Goal: Task Accomplishment & Management: Complete application form

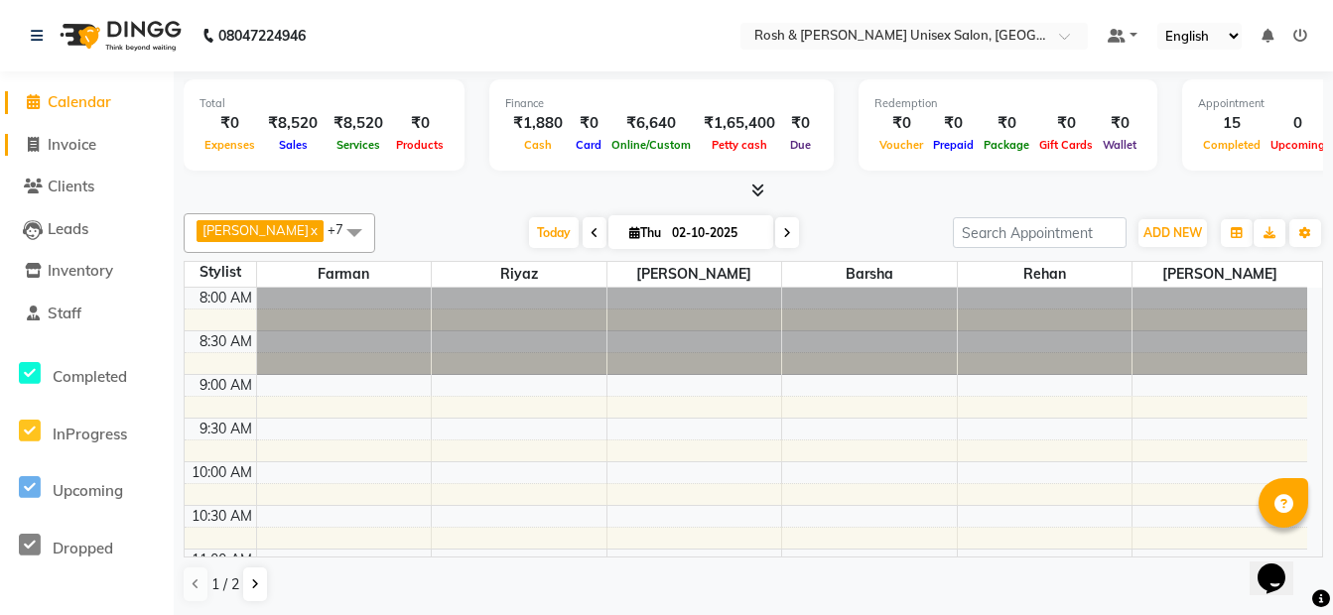
click at [80, 142] on span "Invoice" at bounding box center [72, 144] width 49 height 19
select select "service"
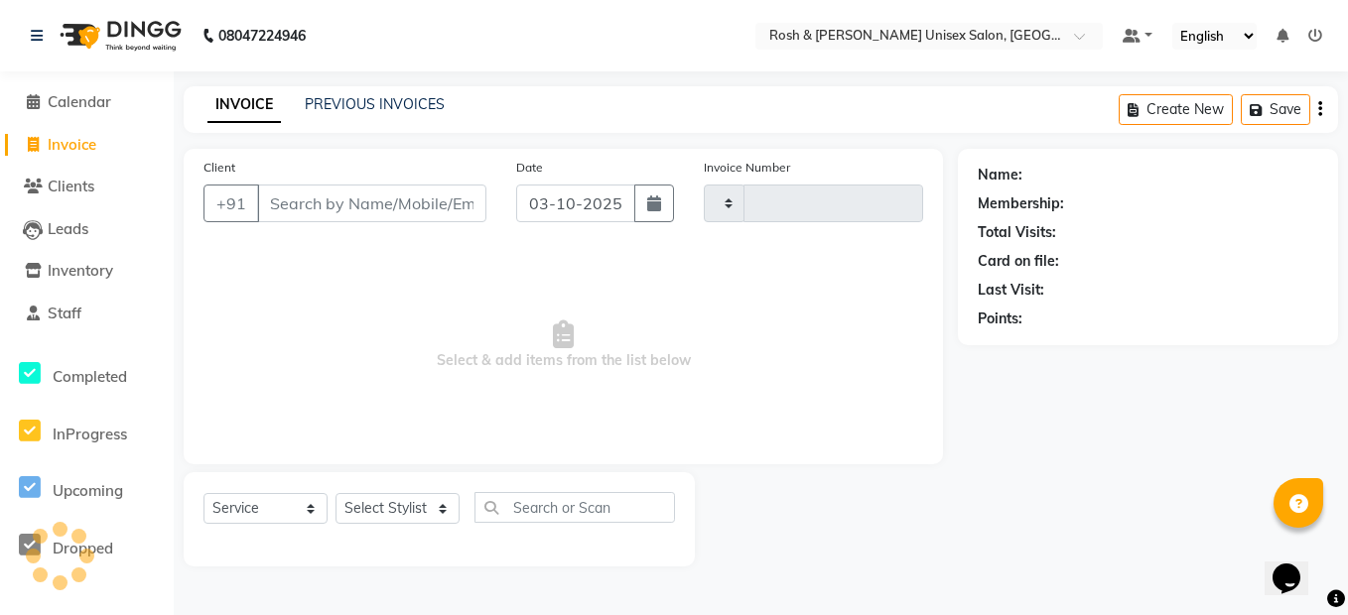
type input "0732"
select select "8757"
click at [345, 208] on input "Client" at bounding box center [371, 204] width 229 height 38
click at [342, 96] on link "PREVIOUS INVOICES" at bounding box center [375, 104] width 140 height 18
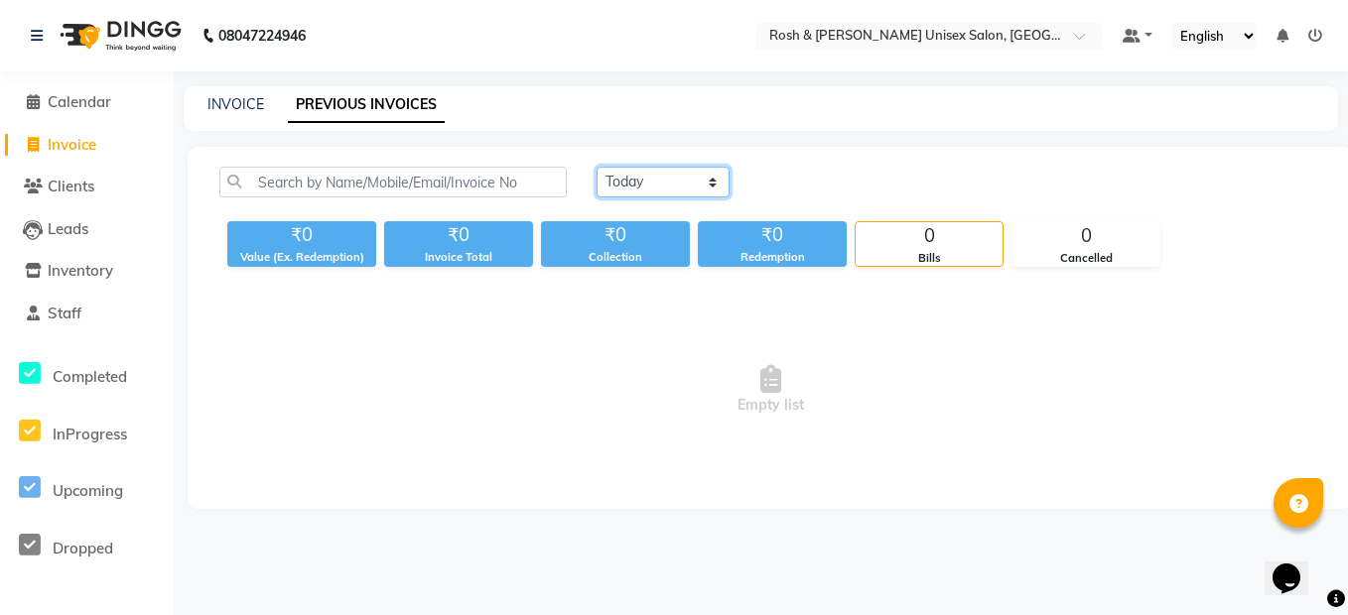
click at [652, 182] on select "[DATE] [DATE] Custom Range" at bounding box center [663, 182] width 133 height 31
click at [597, 167] on select "[DATE] [DATE] Custom Range" at bounding box center [663, 182] width 133 height 31
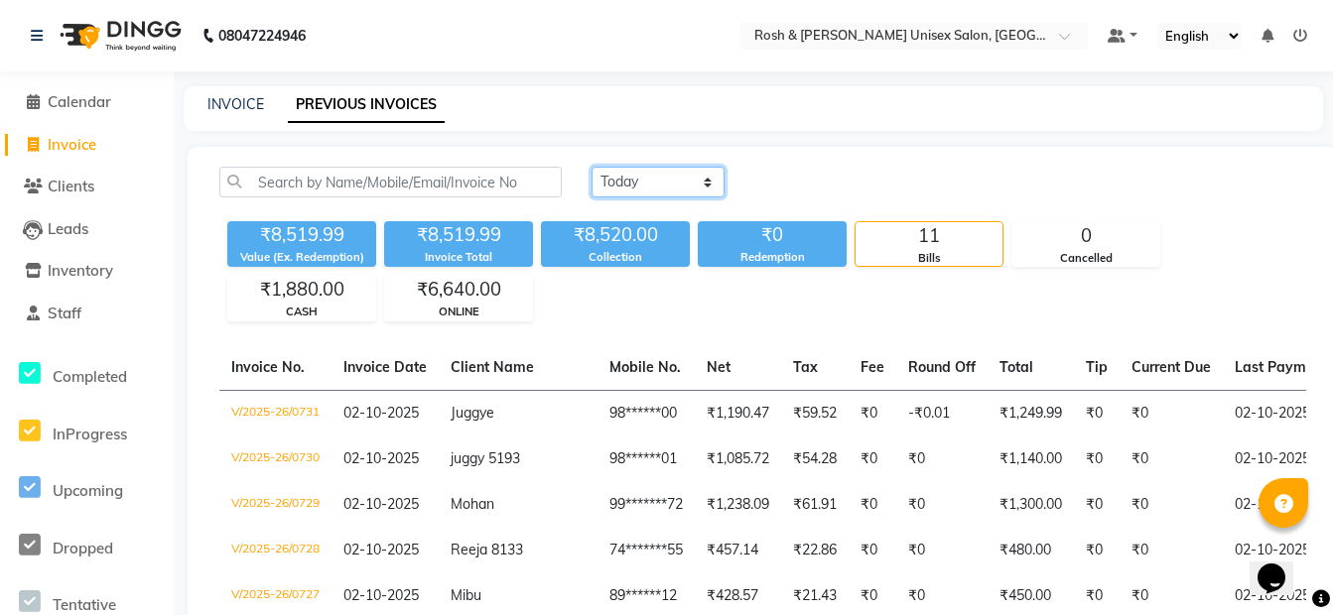
click at [708, 187] on select "[DATE] [DATE] Custom Range" at bounding box center [658, 182] width 133 height 31
select select "range"
click at [592, 167] on select "[DATE] [DATE] Custom Range" at bounding box center [658, 182] width 133 height 31
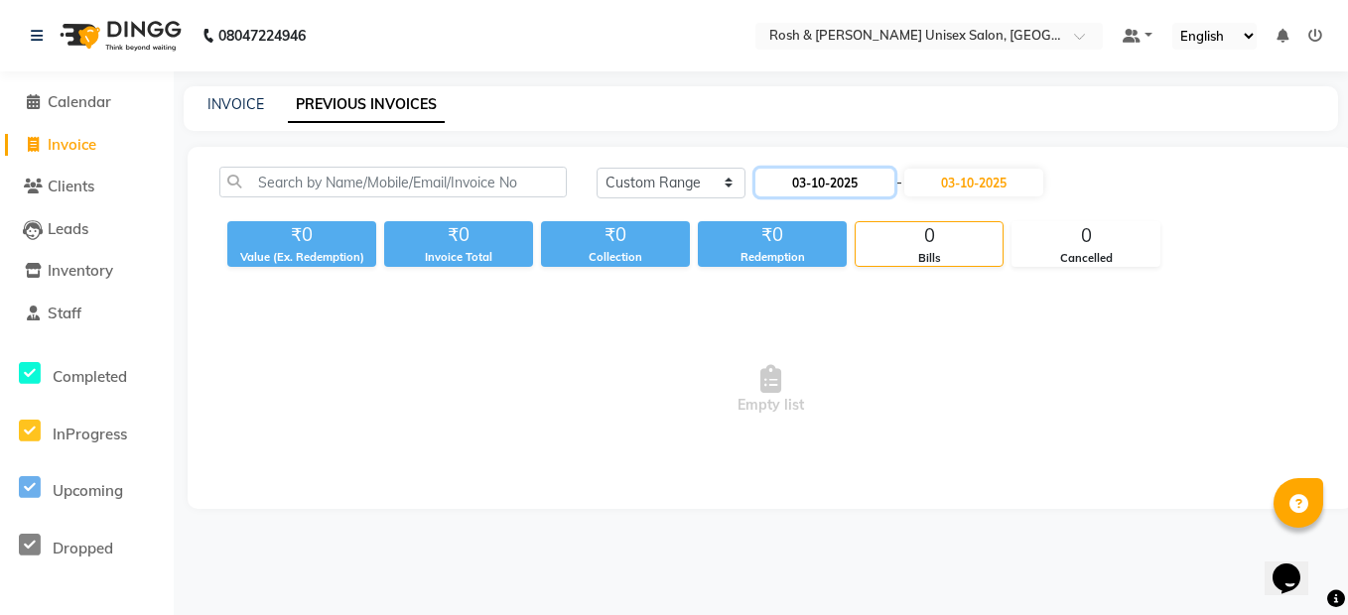
click at [845, 179] on input "03-10-2025" at bounding box center [824, 183] width 139 height 28
select select "10"
select select "2025"
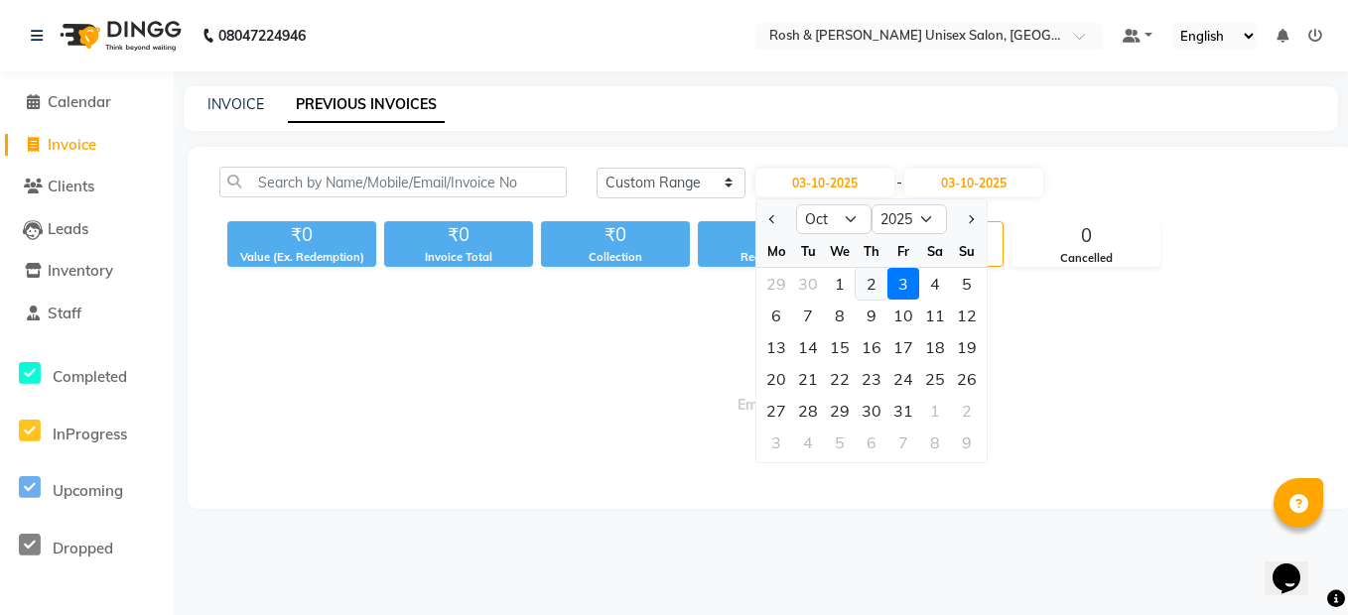
click at [869, 287] on div "2" at bounding box center [872, 284] width 32 height 32
type input "02-10-2025"
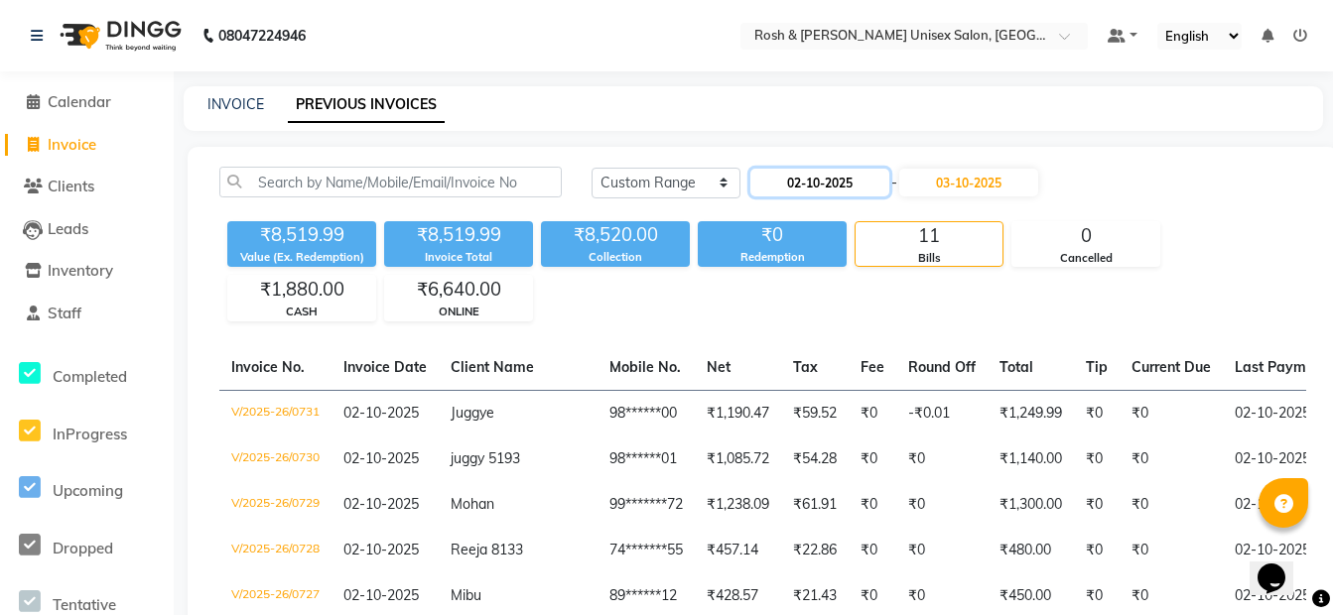
click at [872, 186] on input "02-10-2025" at bounding box center [819, 183] width 139 height 28
select select "10"
select select "2025"
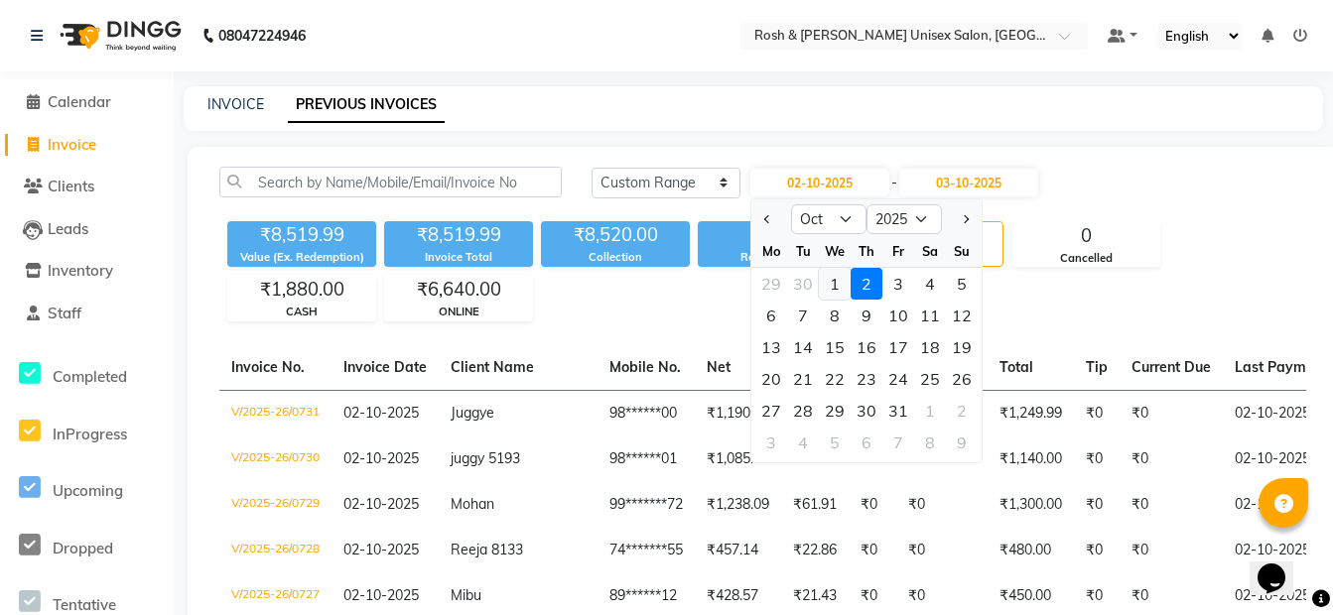
click at [836, 287] on div "1" at bounding box center [835, 284] width 32 height 32
type input "01-10-2025"
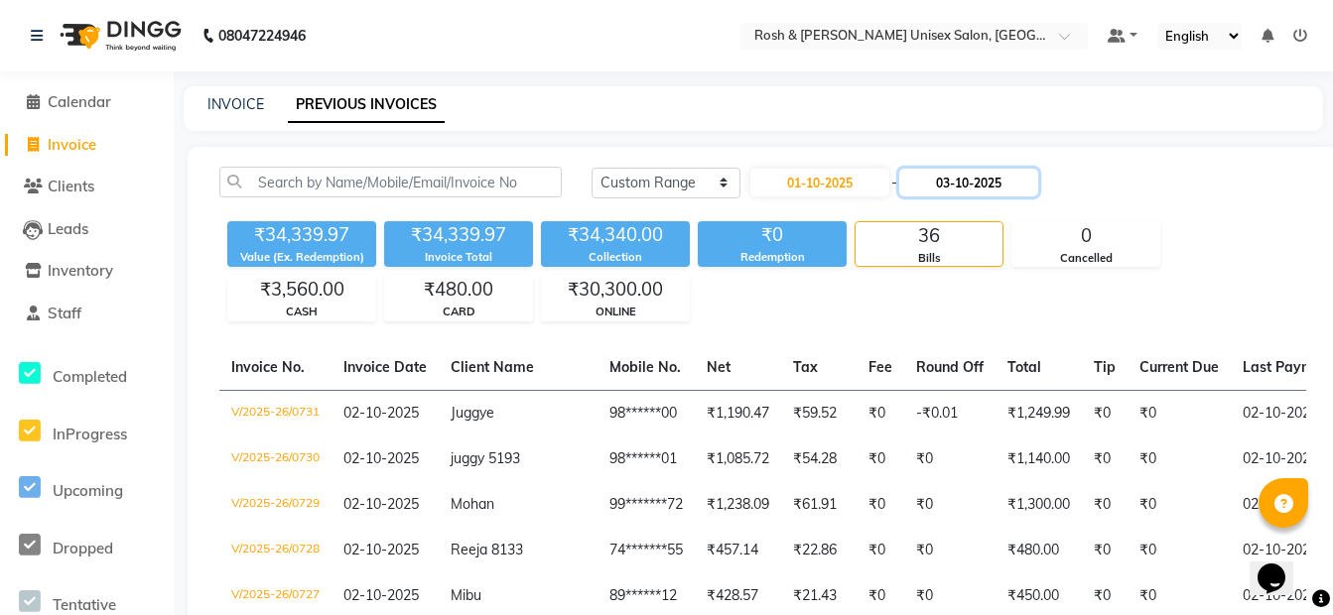
click at [977, 186] on input "03-10-2025" at bounding box center [968, 183] width 139 height 28
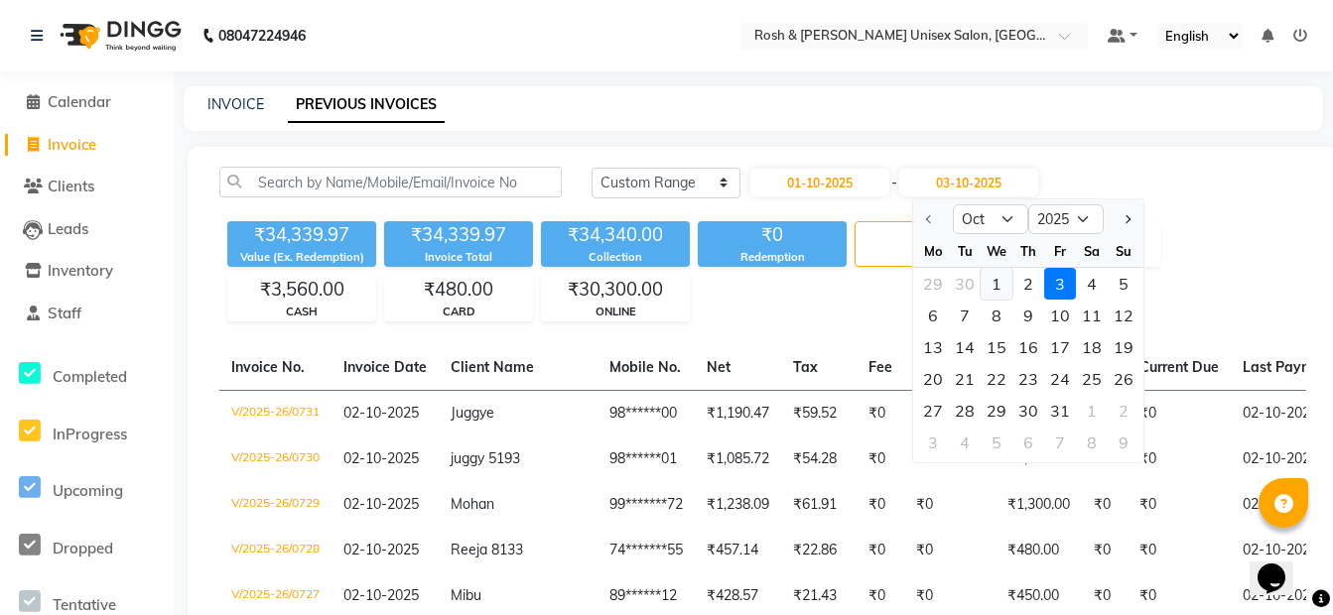
click at [994, 281] on div "1" at bounding box center [997, 284] width 32 height 32
type input "01-10-2025"
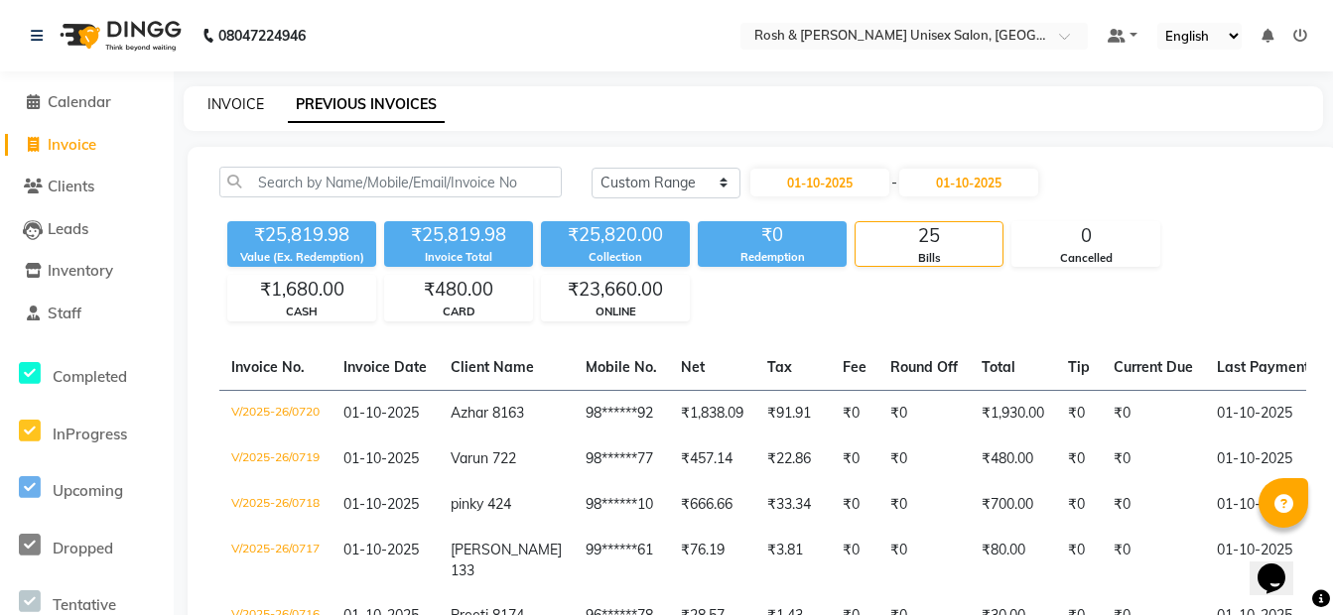
click at [236, 105] on link "INVOICE" at bounding box center [235, 104] width 57 height 18
select select "service"
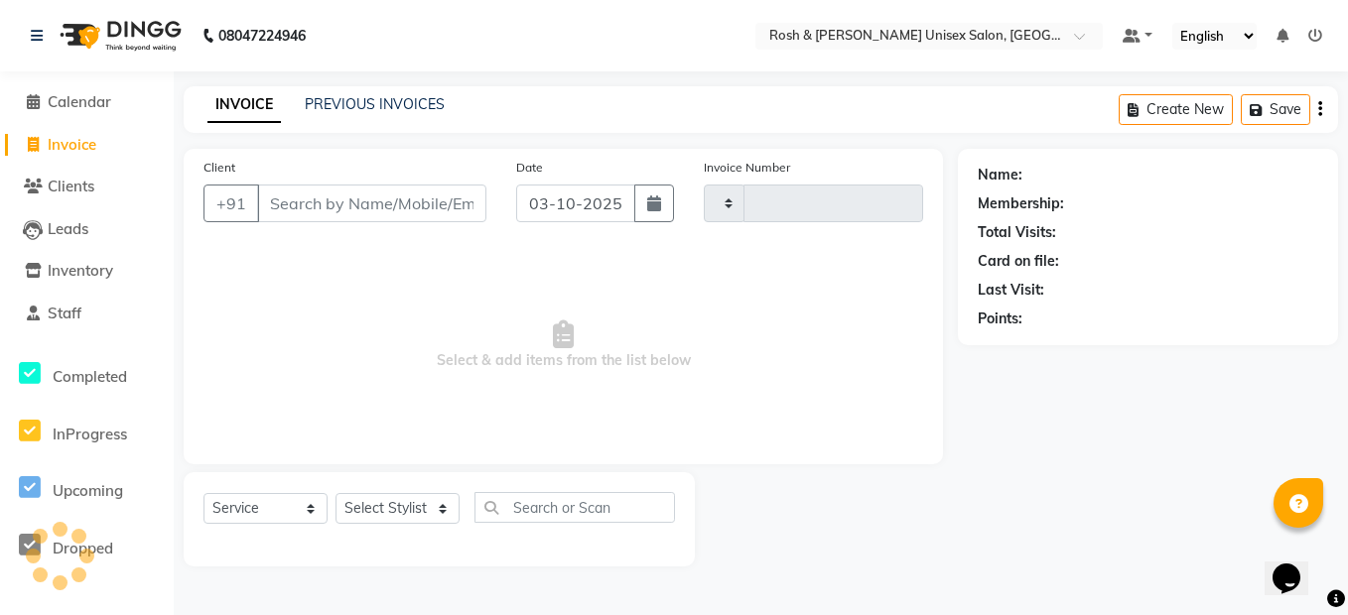
type input "0732"
select select "8757"
click at [568, 200] on input "03-10-2025" at bounding box center [575, 204] width 119 height 38
select select "10"
select select "2025"
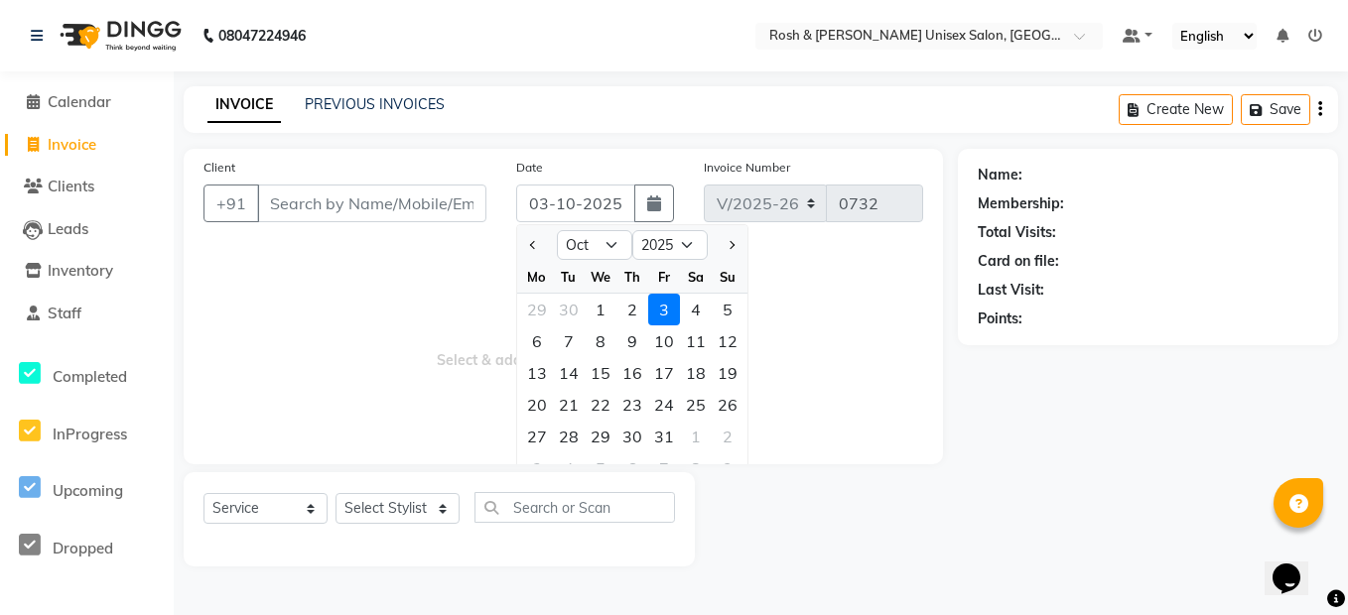
click at [609, 311] on div "1" at bounding box center [601, 310] width 32 height 32
type input "01-10-2025"
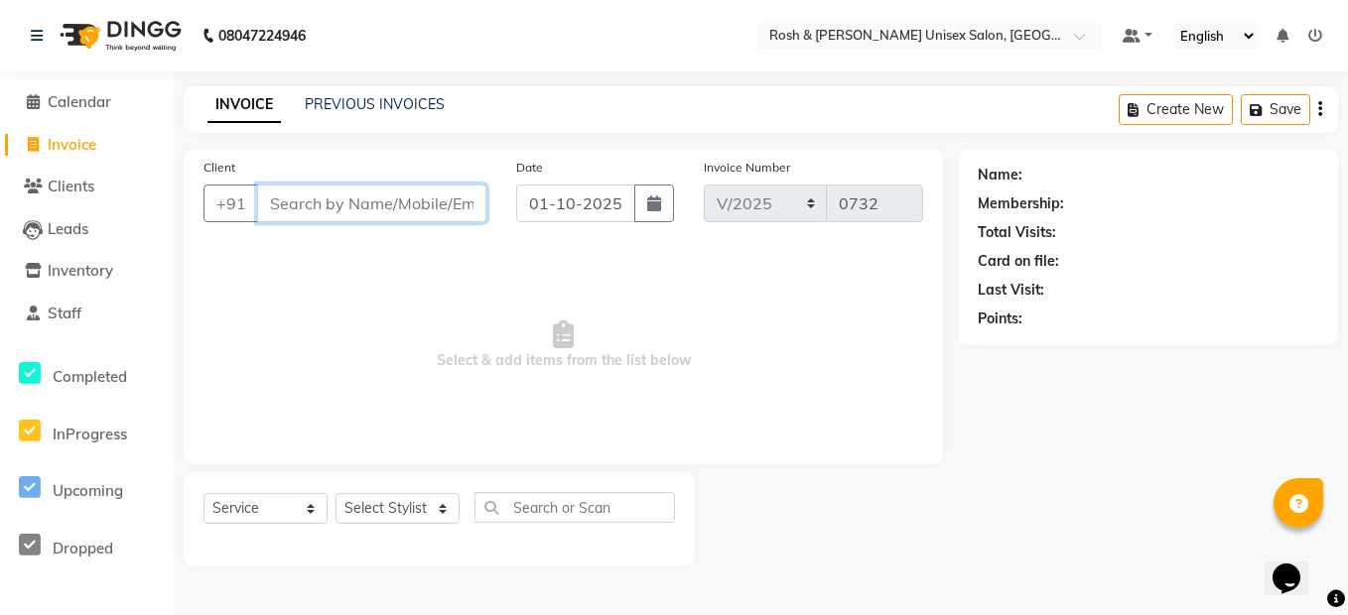
click at [328, 202] on input "Client" at bounding box center [371, 204] width 229 height 38
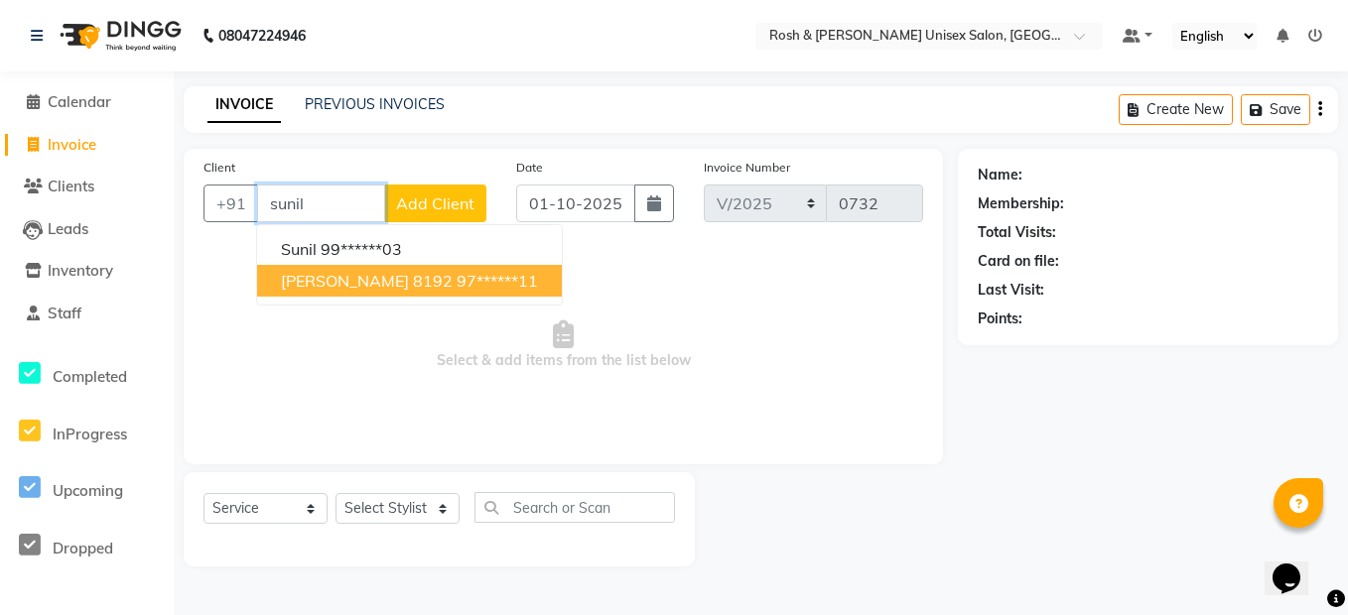
click at [356, 279] on span "[PERSON_NAME] 8192" at bounding box center [367, 281] width 172 height 20
type input "97******11"
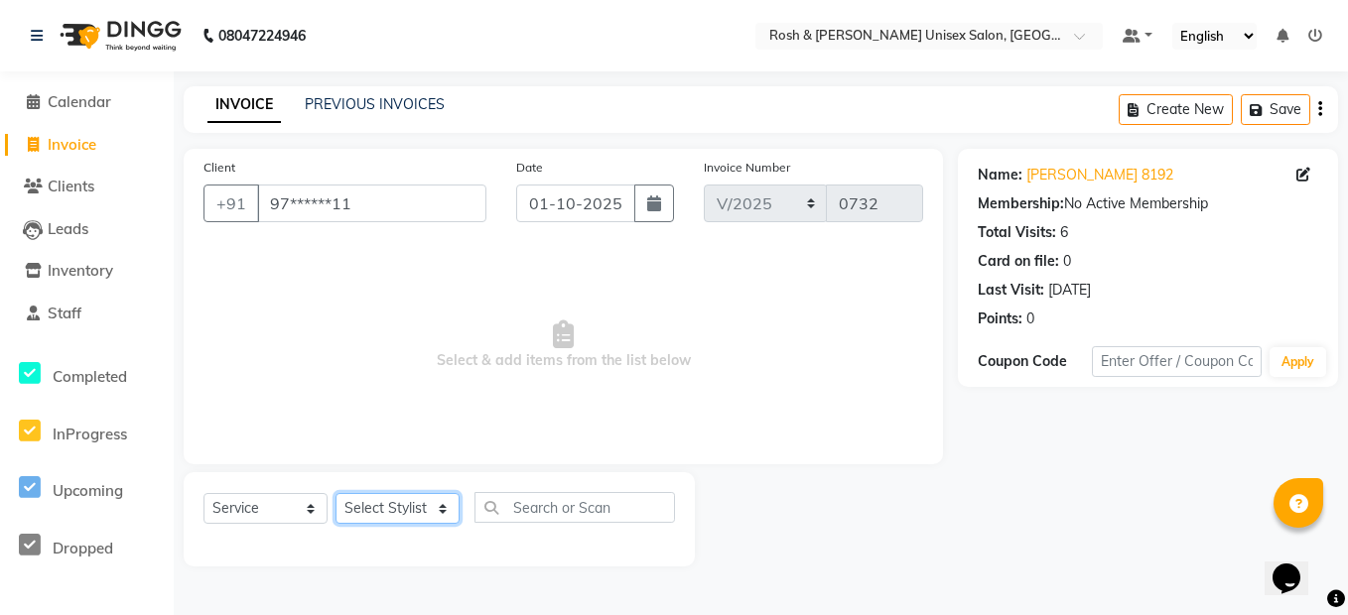
click at [435, 508] on select "Select Stylist Admin [PERSON_NAME] [PERSON_NAME] Front Desk Rehan Reports [PERS…" at bounding box center [398, 508] width 124 height 31
select select "88998"
click at [336, 493] on select "Select Stylist Admin [PERSON_NAME] [PERSON_NAME] Front Desk Rehan Reports [PERS…" at bounding box center [398, 508] width 124 height 31
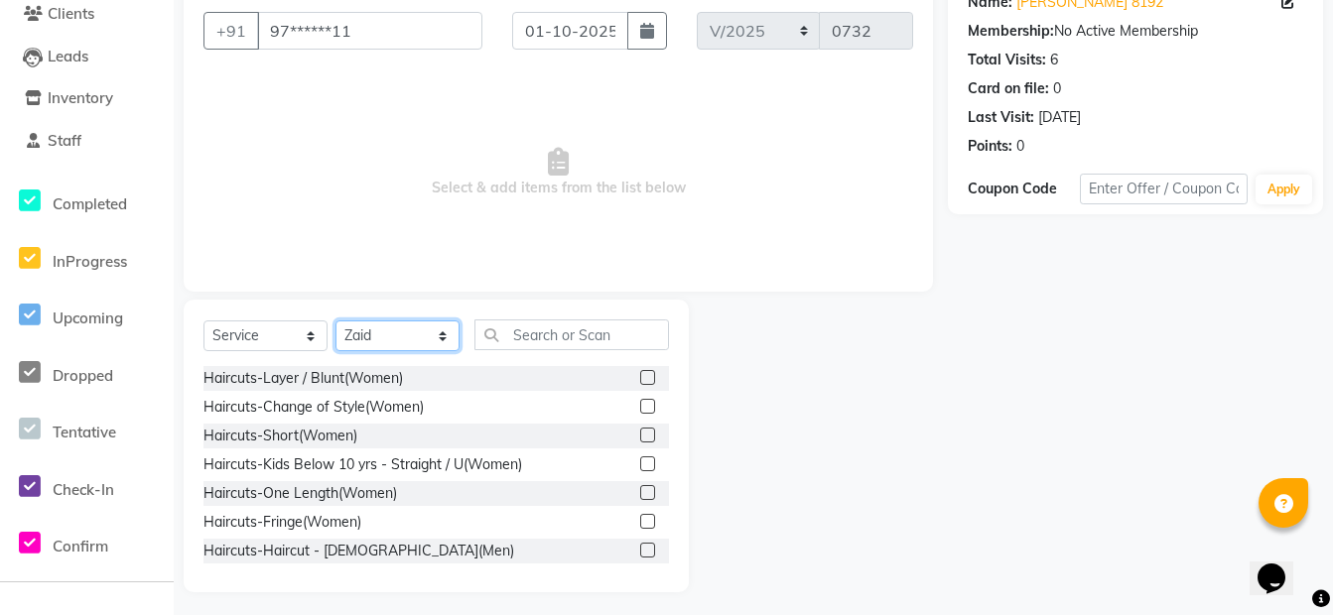
scroll to position [180, 0]
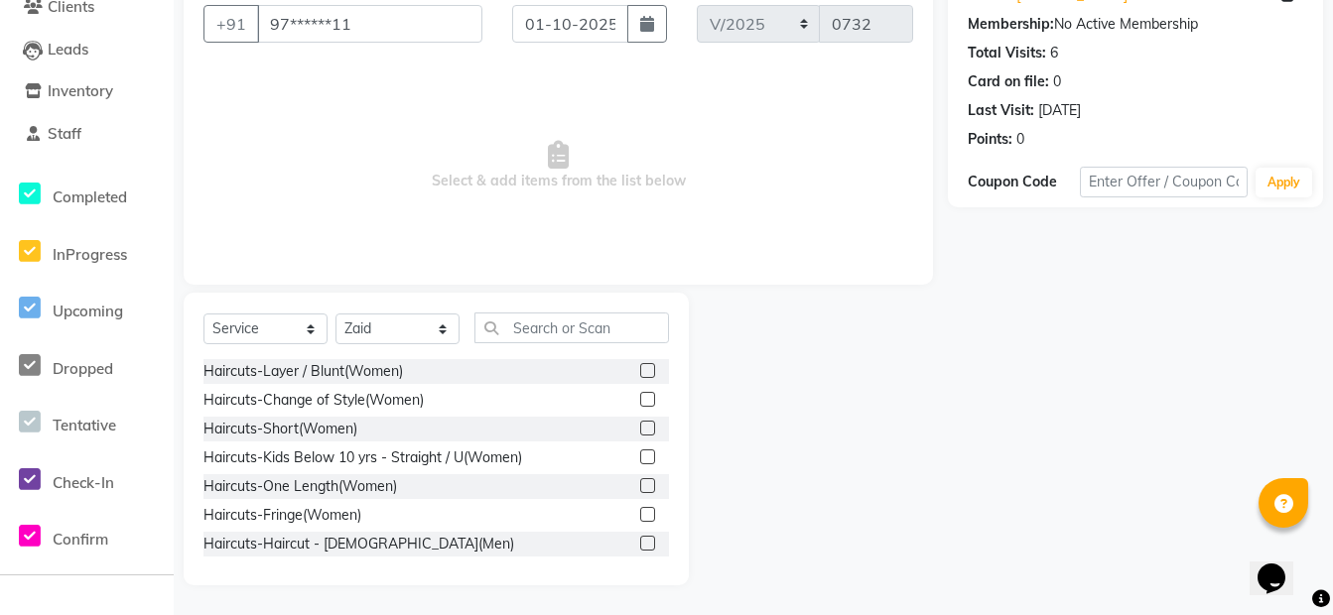
click at [640, 543] on label at bounding box center [647, 543] width 15 height 15
click at [640, 543] on input "checkbox" at bounding box center [646, 544] width 13 height 13
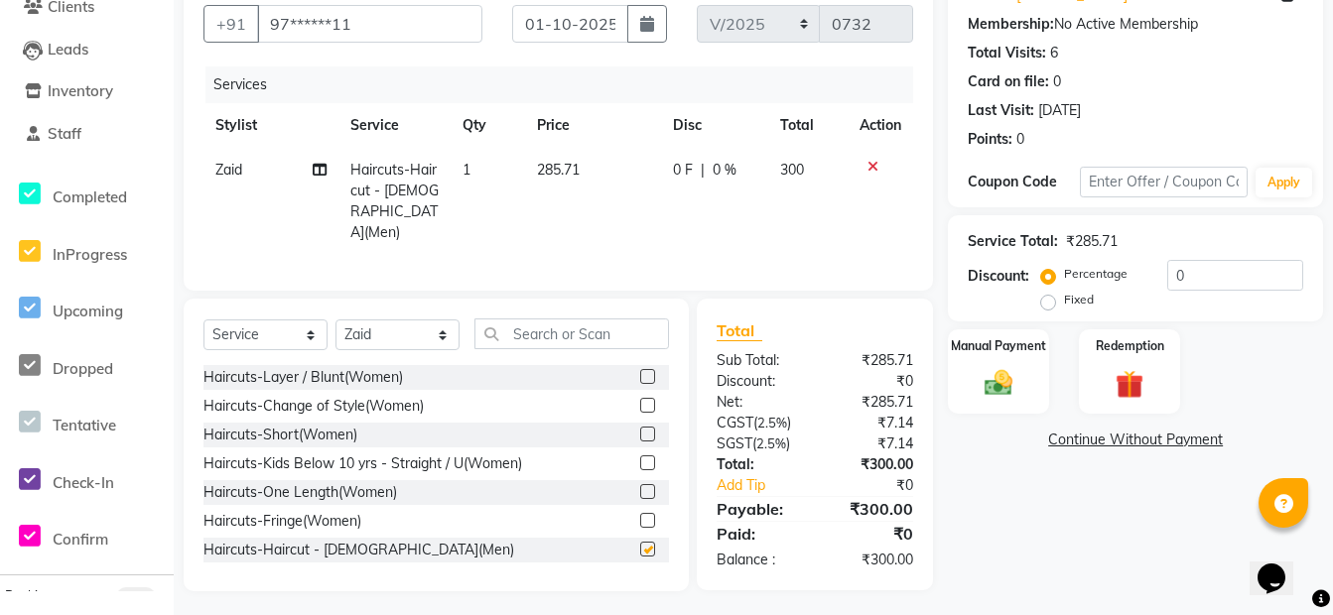
checkbox input "false"
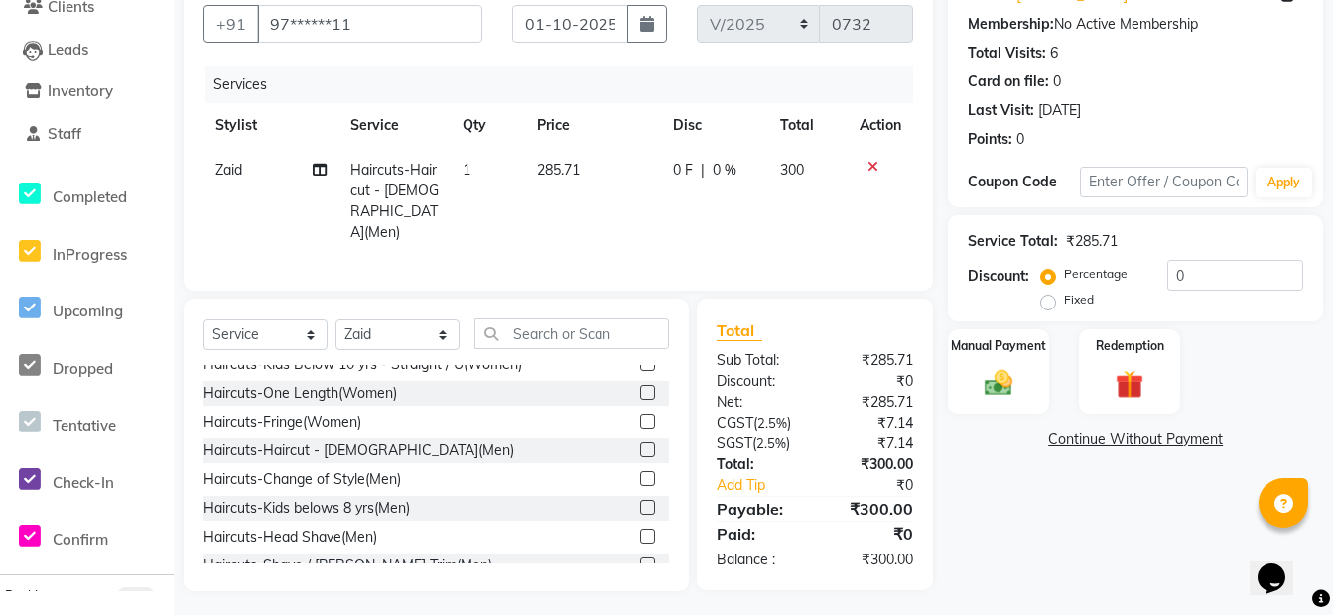
scroll to position [199, 0]
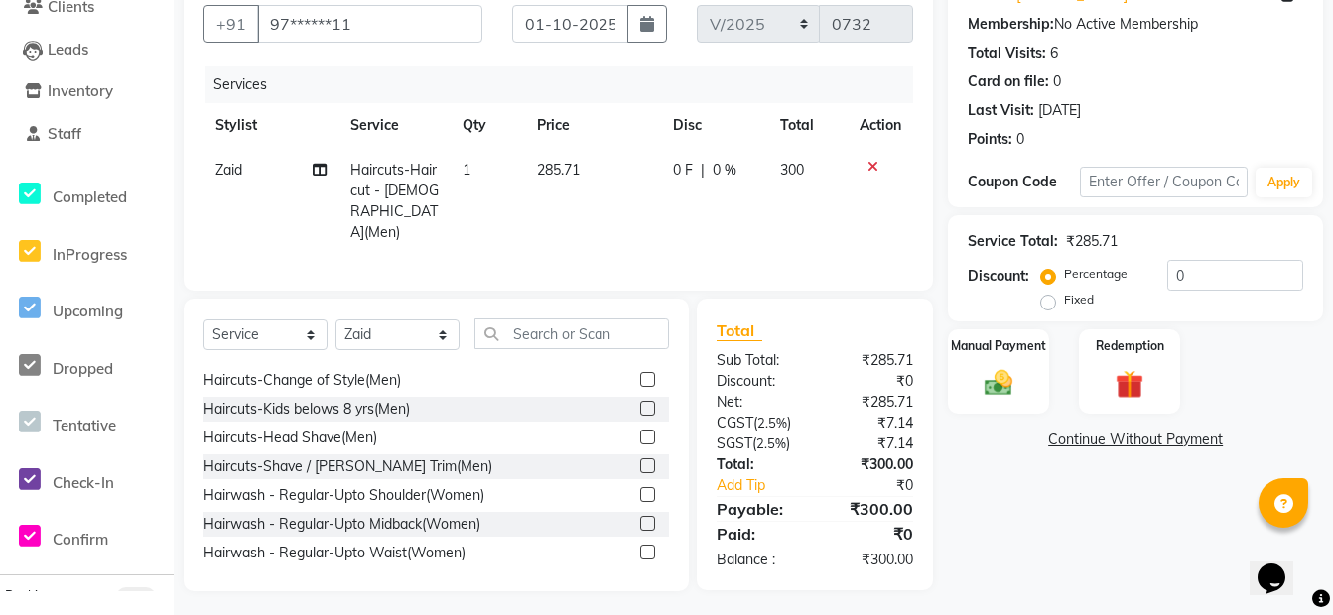
click at [640, 463] on label at bounding box center [647, 466] width 15 height 15
click at [640, 463] on input "checkbox" at bounding box center [646, 467] width 13 height 13
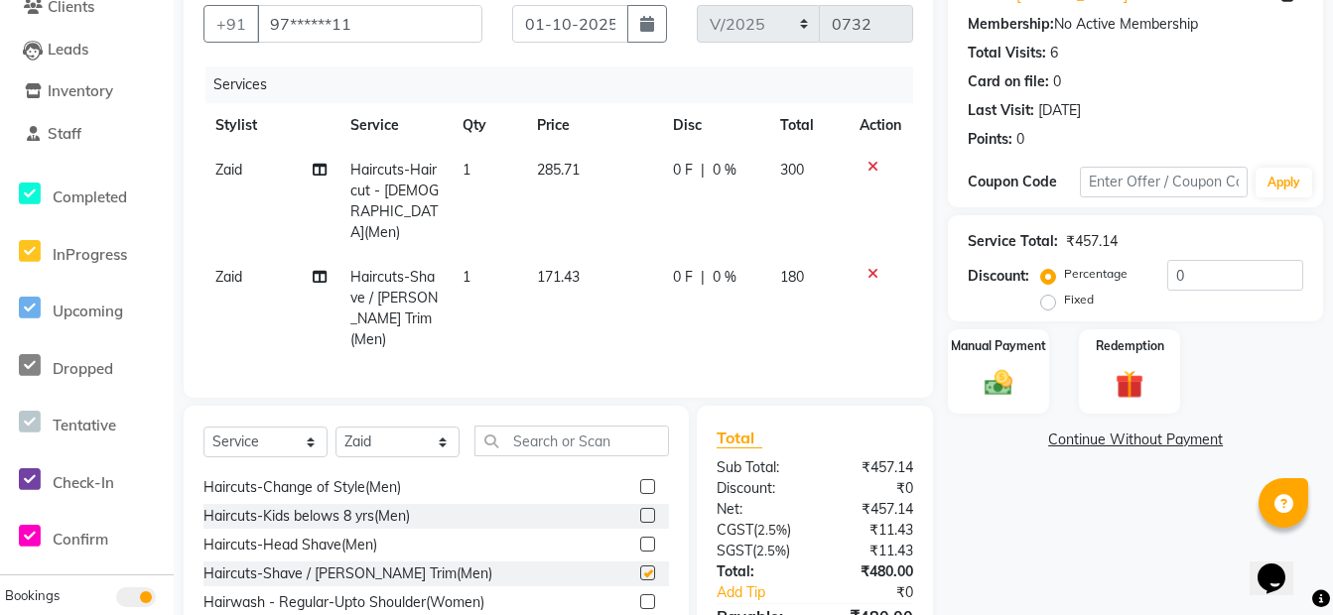
checkbox input "false"
click at [1021, 400] on img at bounding box center [999, 383] width 48 height 34
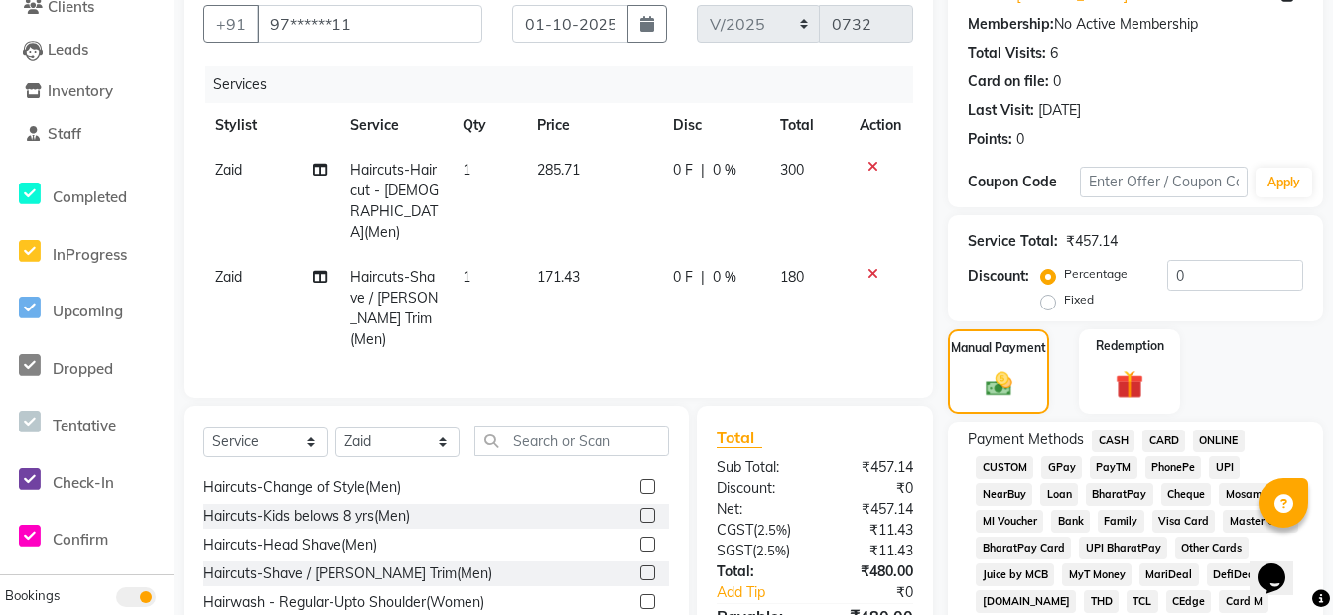
click at [1118, 441] on span "CASH" at bounding box center [1113, 441] width 43 height 23
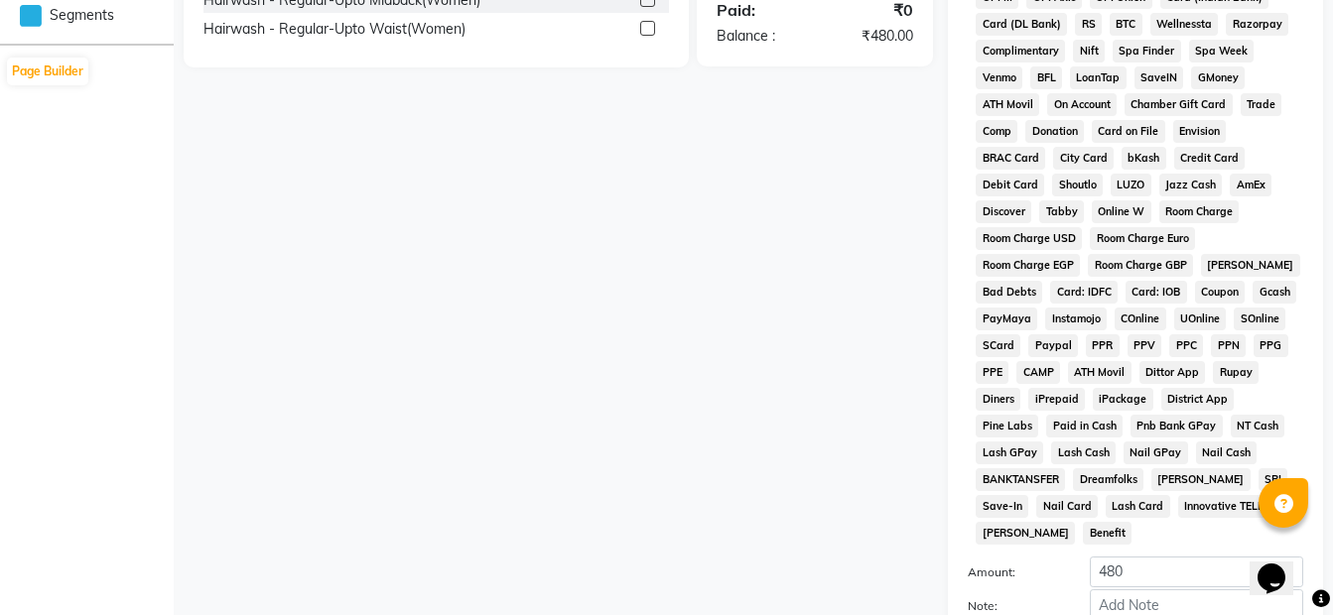
scroll to position [977, 0]
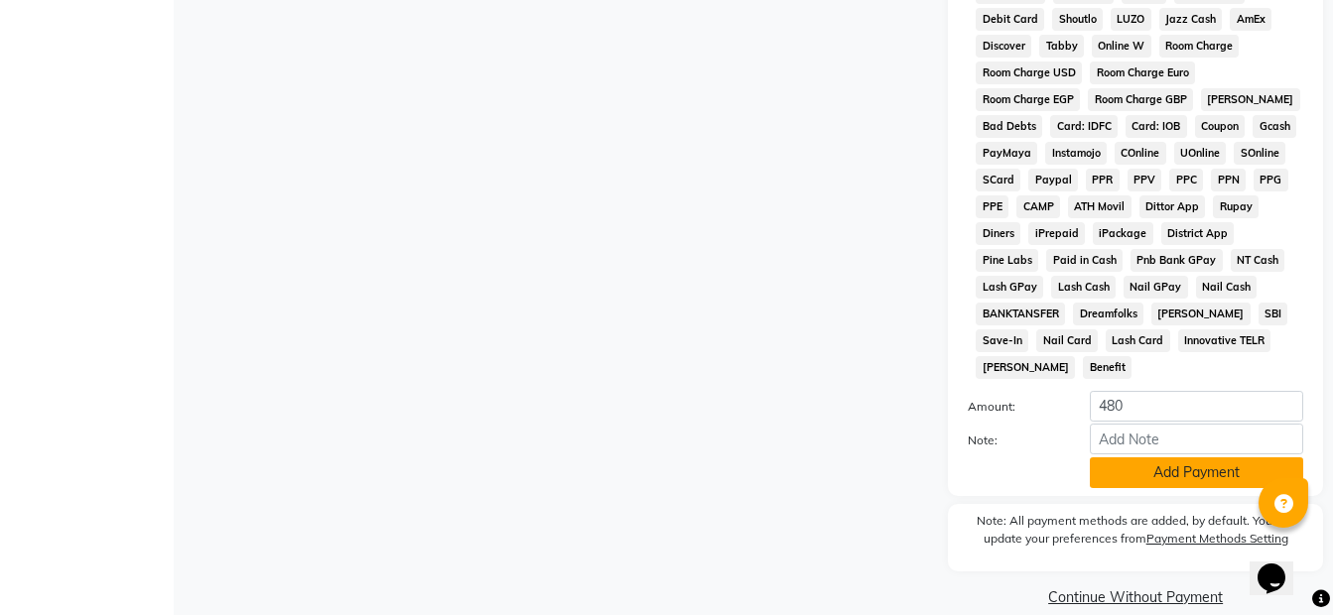
click at [1166, 458] on button "Add Payment" at bounding box center [1196, 473] width 213 height 31
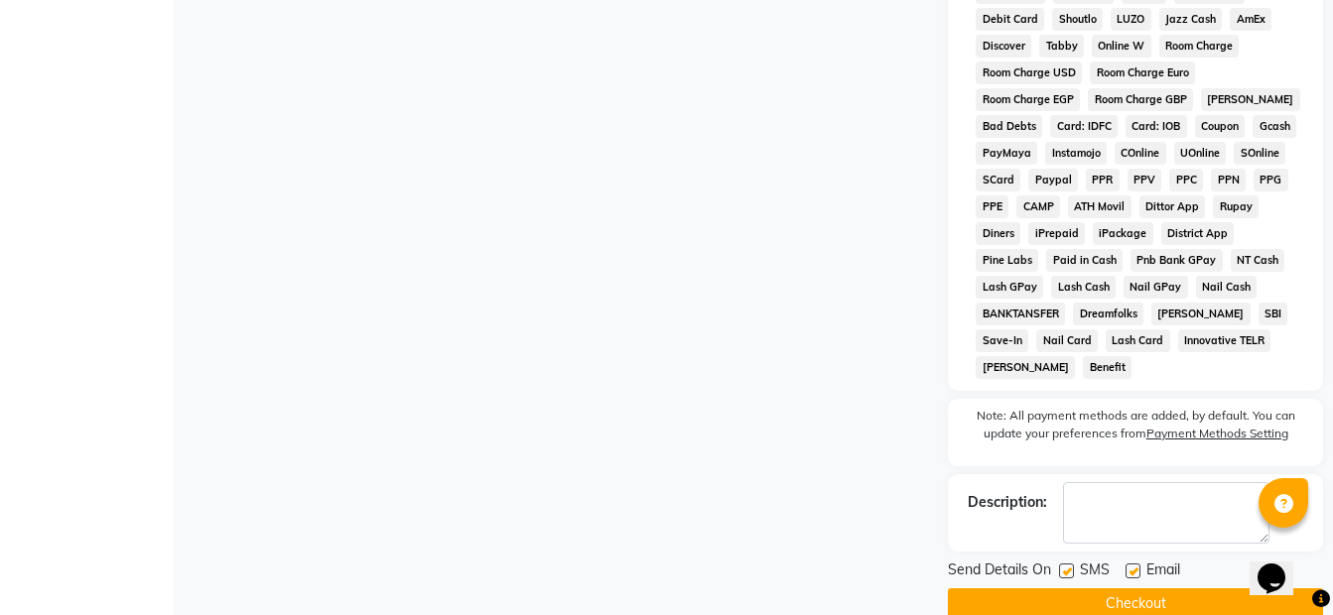
click at [1175, 560] on div "Send Details On SMS Email Checkout" at bounding box center [1135, 590] width 375 height 60
drag, startPoint x: 1175, startPoint y: 559, endPoint x: 1175, endPoint y: 573, distance: 13.9
click at [1175, 589] on button "Checkout" at bounding box center [1135, 604] width 375 height 31
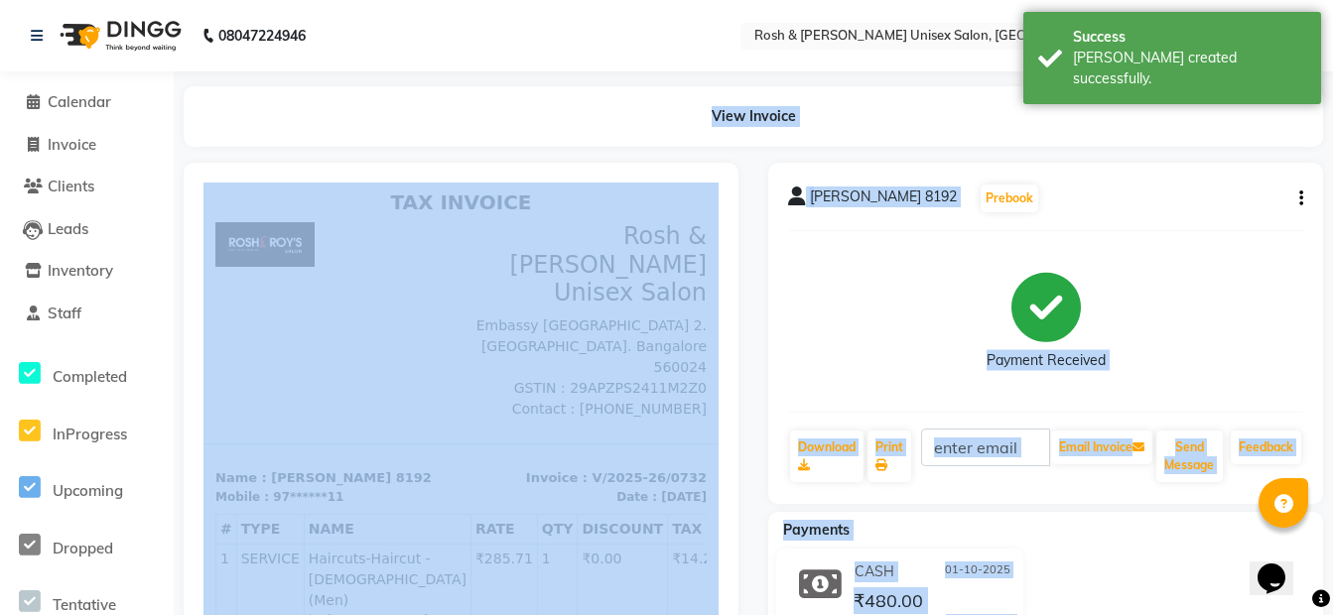
click at [977, 315] on div "Payment Received" at bounding box center [1045, 321] width 515 height 149
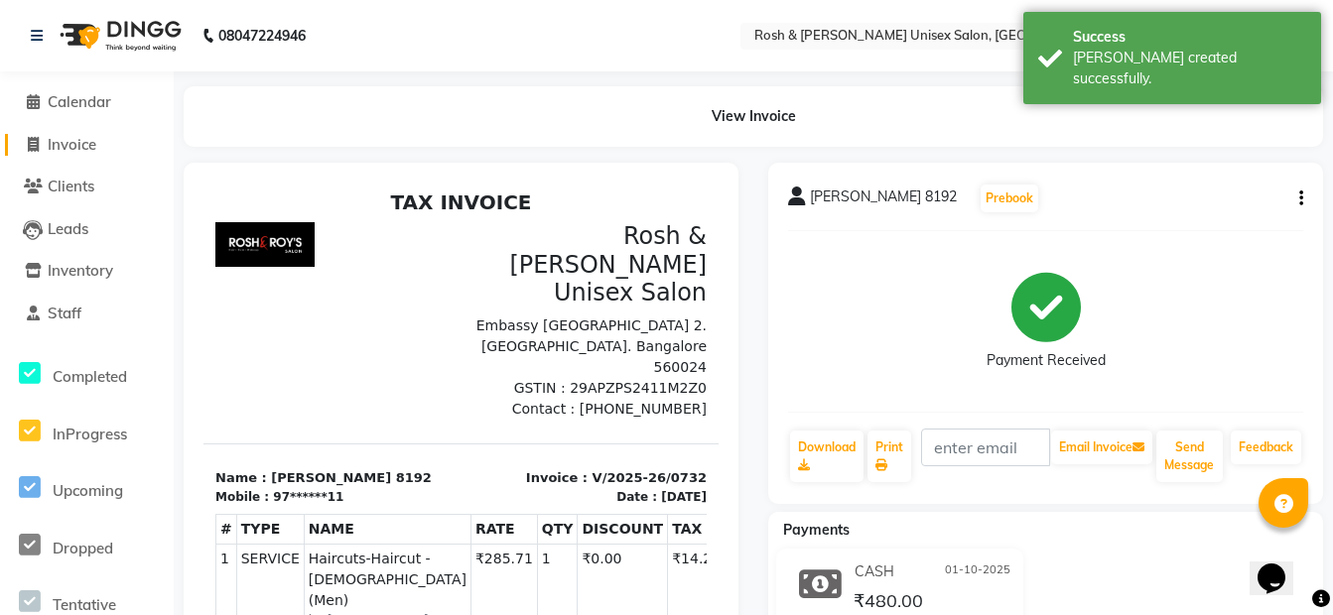
click at [67, 153] on span "Invoice" at bounding box center [72, 144] width 49 height 19
select select "8757"
select select "service"
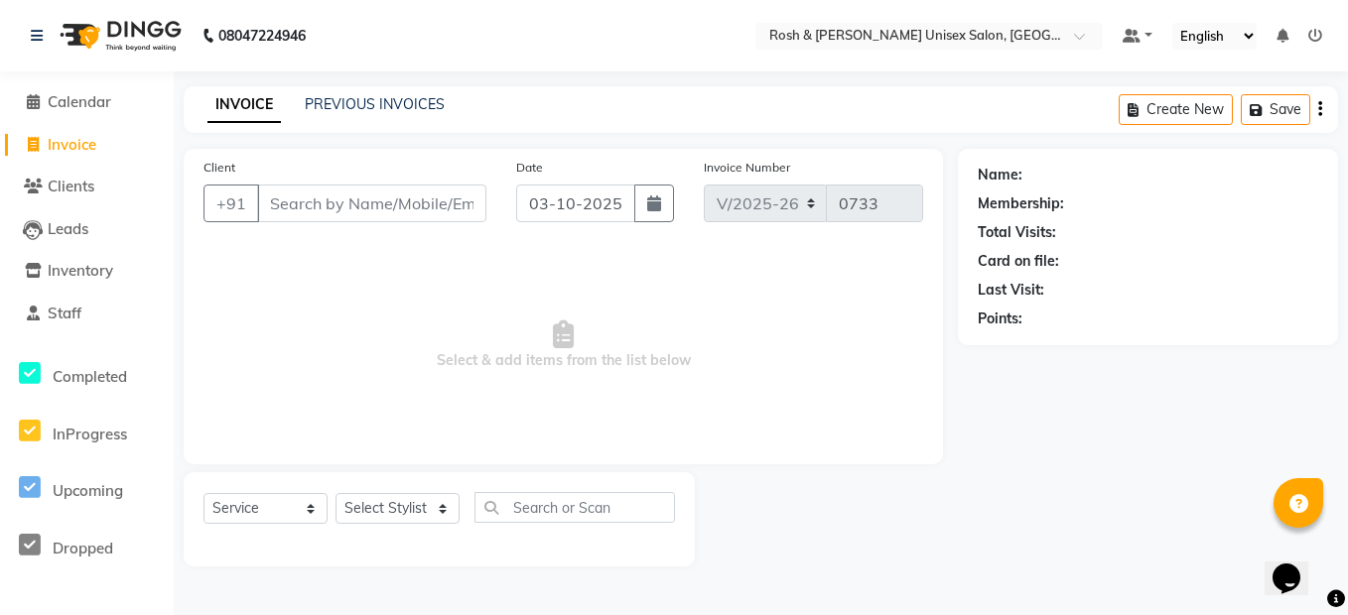
click at [357, 89] on div "INVOICE PREVIOUS INVOICES Create New Save" at bounding box center [761, 109] width 1154 height 47
click at [357, 111] on link "PREVIOUS INVOICES" at bounding box center [375, 104] width 140 height 18
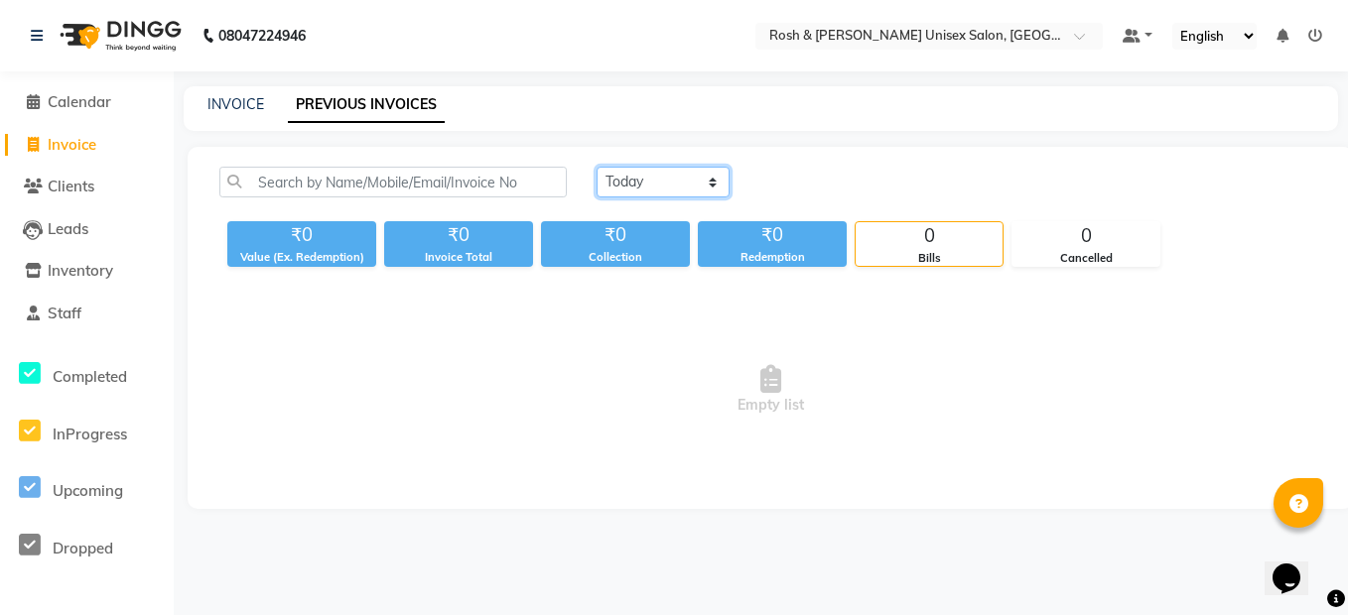
click at [627, 188] on select "[DATE] [DATE] Custom Range" at bounding box center [663, 182] width 133 height 31
select select "range"
click at [597, 167] on select "[DATE] [DATE] Custom Range" at bounding box center [663, 182] width 133 height 31
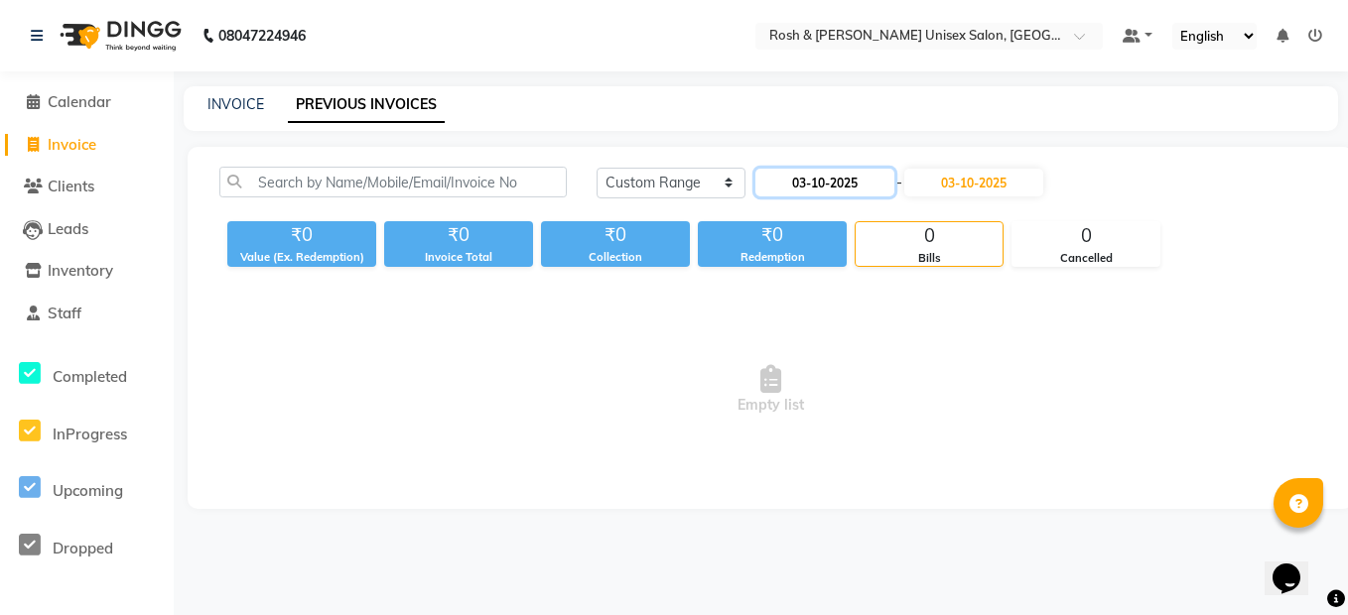
click at [827, 180] on input "03-10-2025" at bounding box center [824, 183] width 139 height 28
select select "10"
select select "2025"
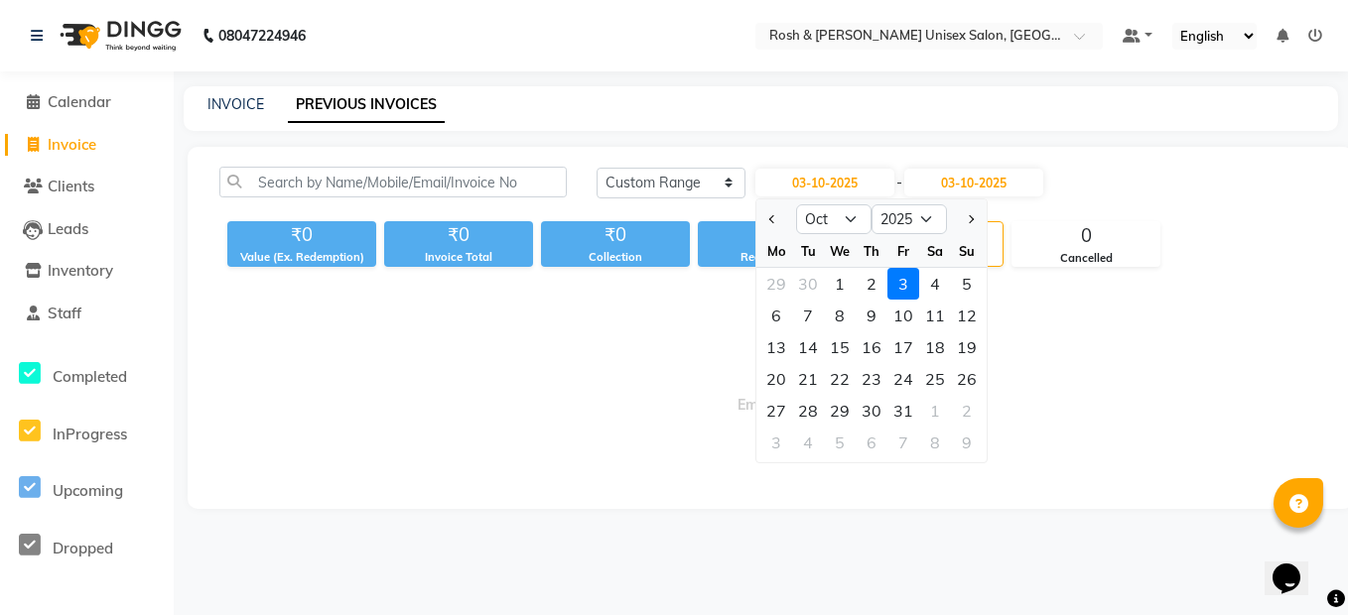
drag, startPoint x: 841, startPoint y: 283, endPoint x: 857, endPoint y: 272, distance: 19.3
click at [844, 280] on div "1" at bounding box center [840, 284] width 32 height 32
type input "01-10-2025"
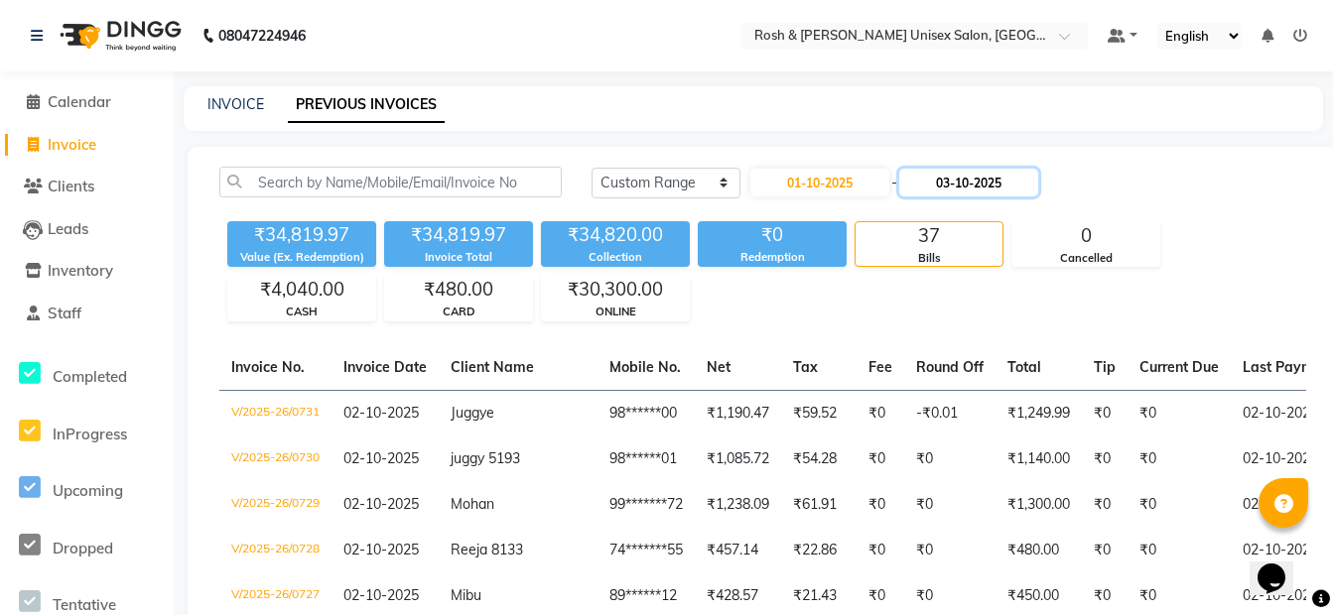
click at [963, 181] on input "03-10-2025" at bounding box center [968, 183] width 139 height 28
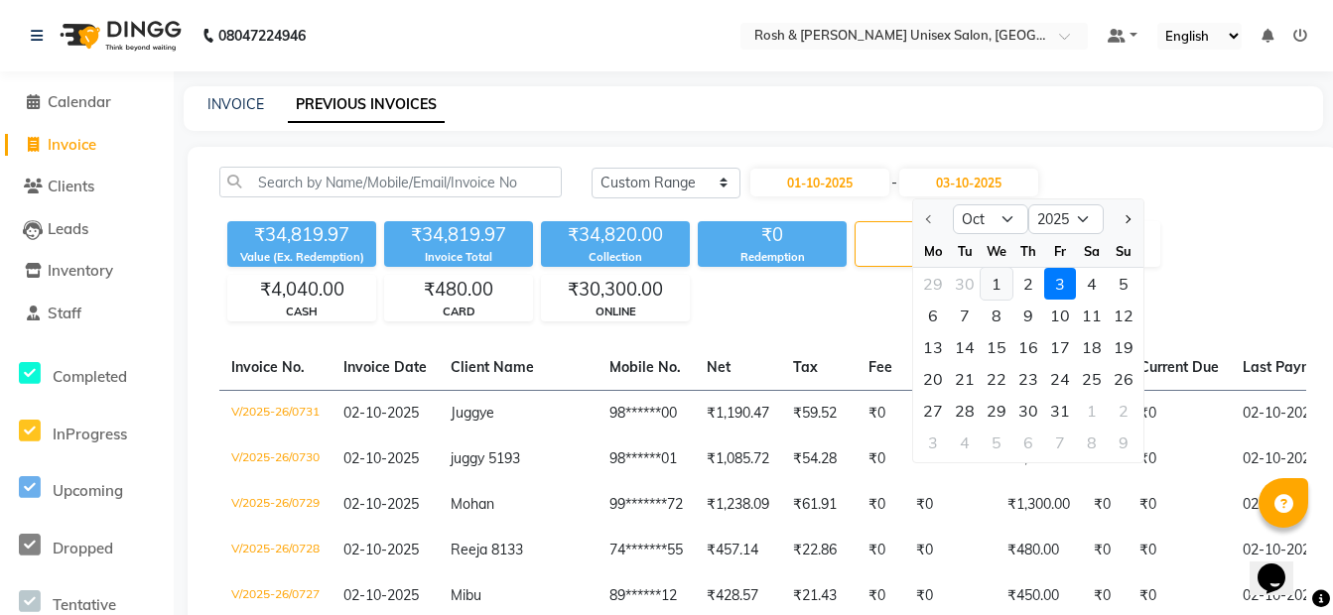
click at [993, 283] on div "1" at bounding box center [997, 284] width 32 height 32
type input "01-10-2025"
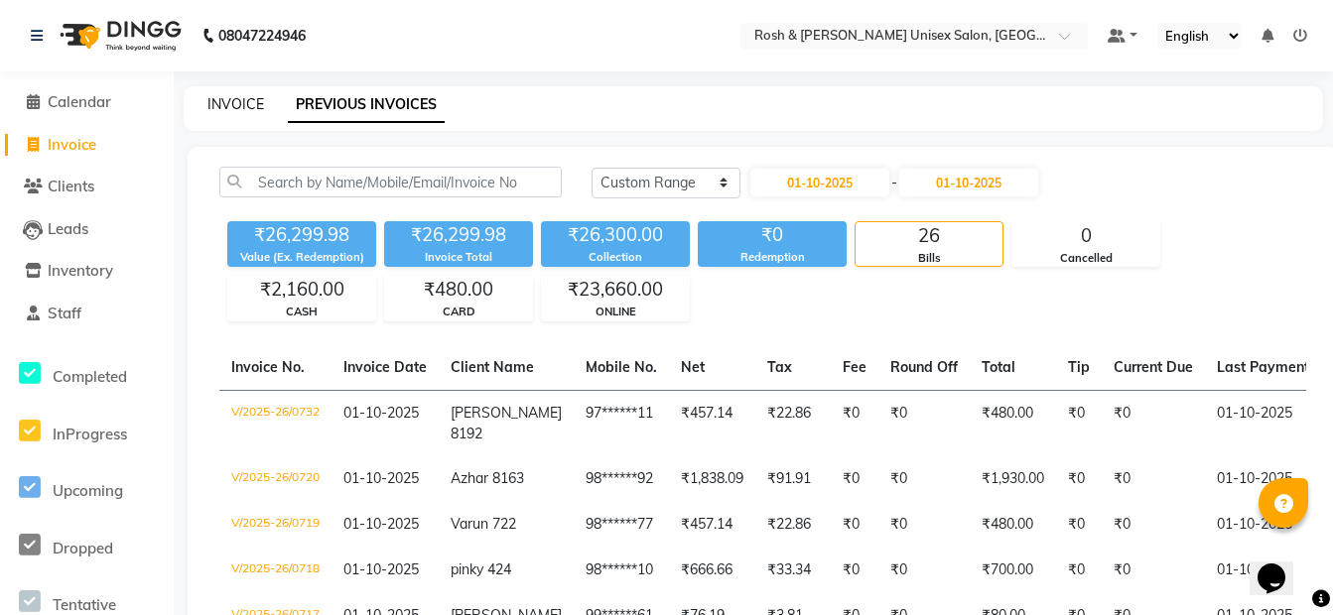
click at [233, 112] on link "INVOICE" at bounding box center [235, 104] width 57 height 18
select select "8757"
select select "service"
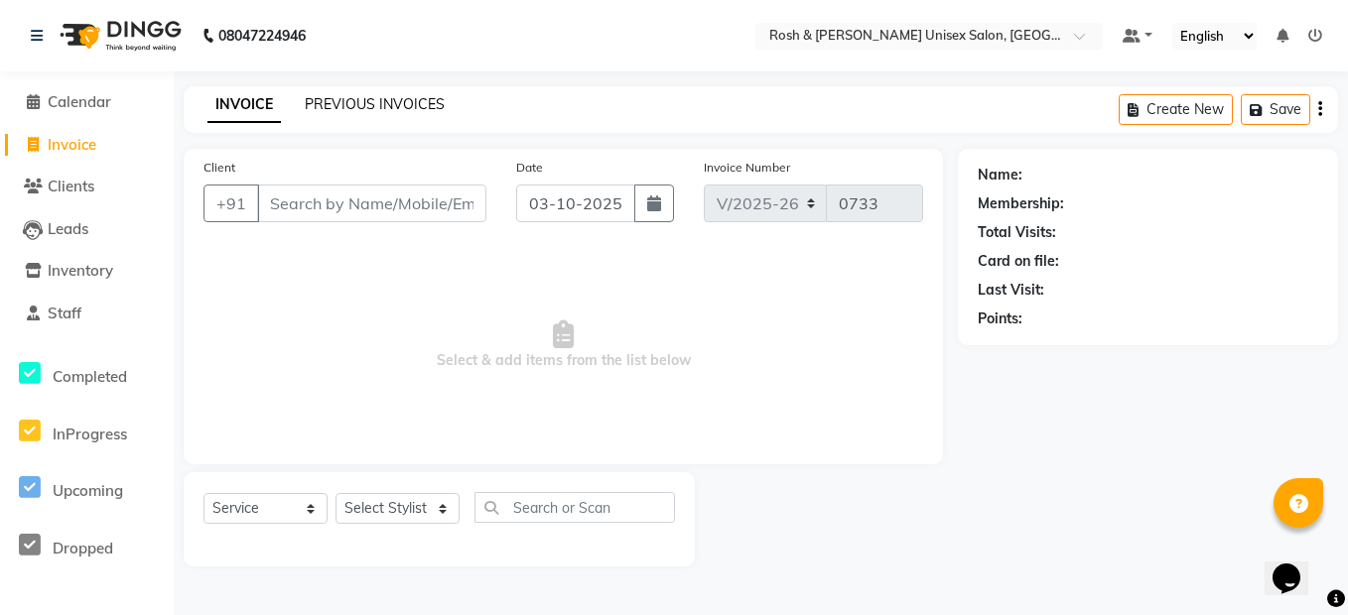
click at [327, 98] on link "PREVIOUS INVOICES" at bounding box center [375, 104] width 140 height 18
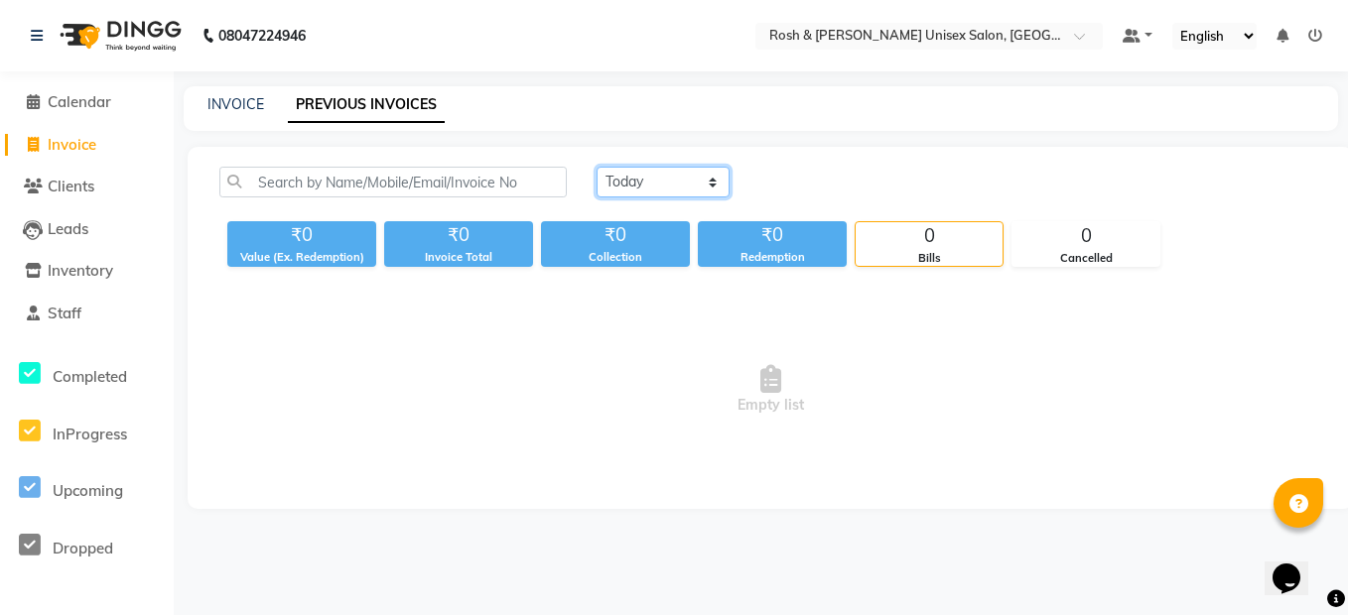
click at [706, 175] on select "[DATE] [DATE] Custom Range" at bounding box center [663, 182] width 133 height 31
select select "[DATE]"
click at [597, 167] on select "[DATE] [DATE] Custom Range" at bounding box center [663, 182] width 133 height 31
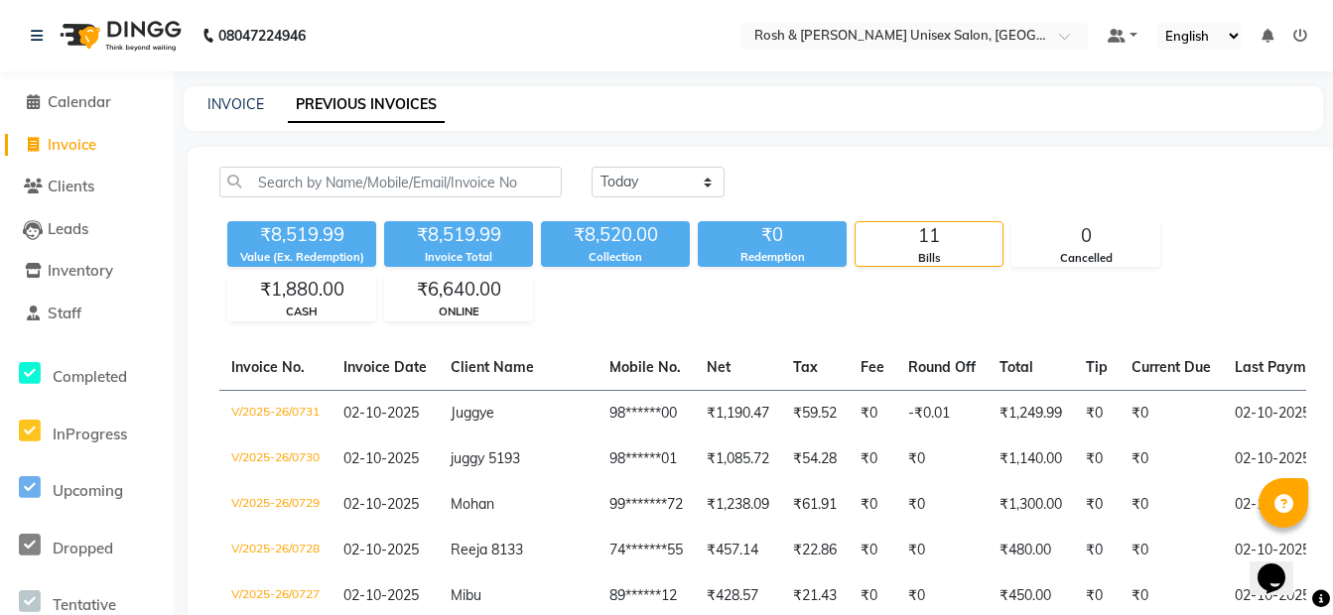
click at [272, 105] on div "INVOICE PREVIOUS INVOICES" at bounding box center [742, 104] width 1116 height 21
click at [241, 105] on link "INVOICE" at bounding box center [235, 104] width 57 height 18
select select "8757"
select select "service"
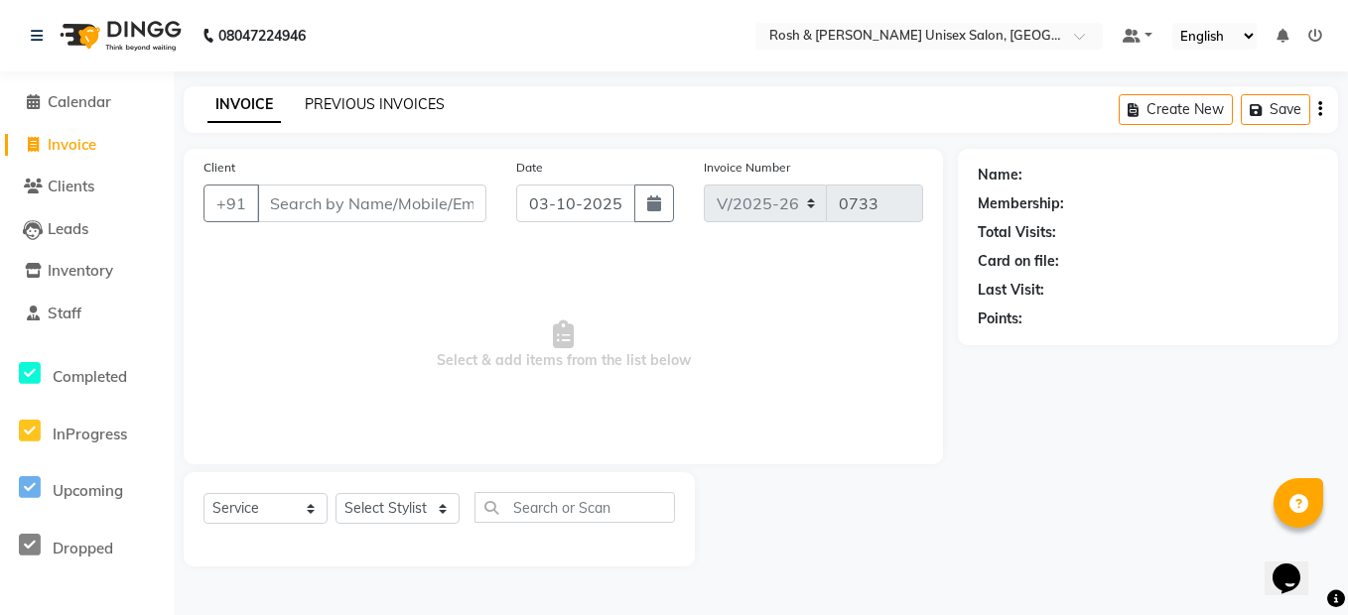
click at [427, 109] on link "PREVIOUS INVOICES" at bounding box center [375, 104] width 140 height 18
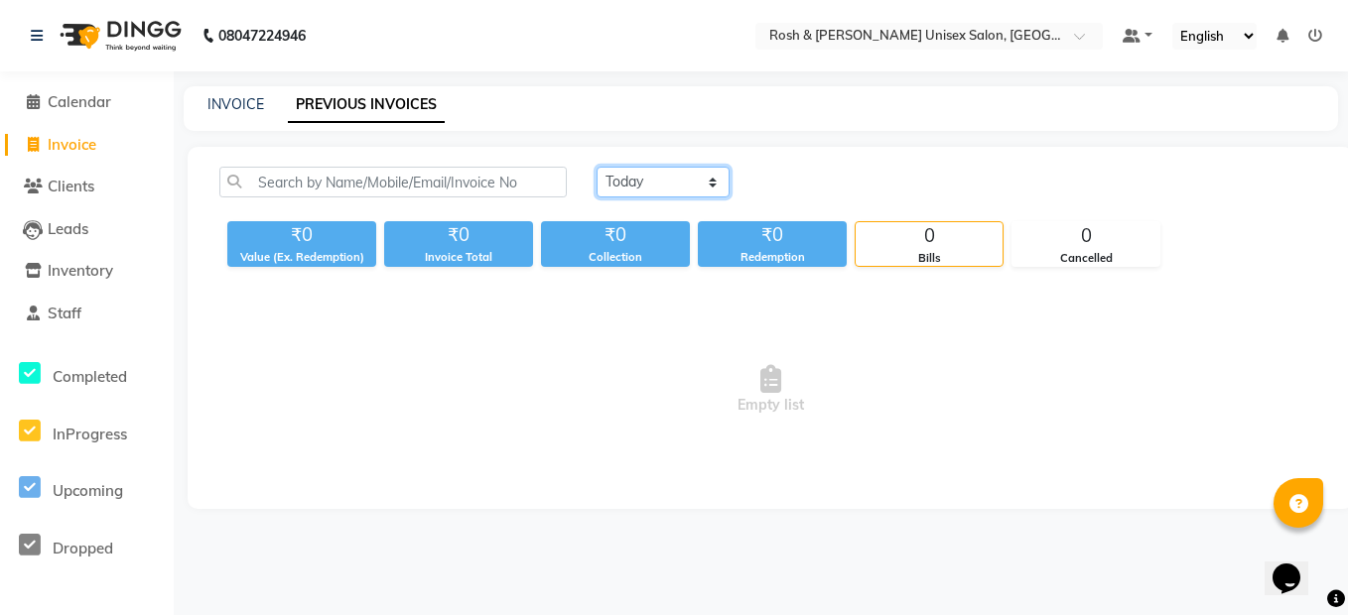
click at [620, 182] on select "[DATE] [DATE] Custom Range" at bounding box center [663, 182] width 133 height 31
select select "[DATE]"
click at [597, 167] on select "[DATE] [DATE] Custom Range" at bounding box center [663, 182] width 133 height 31
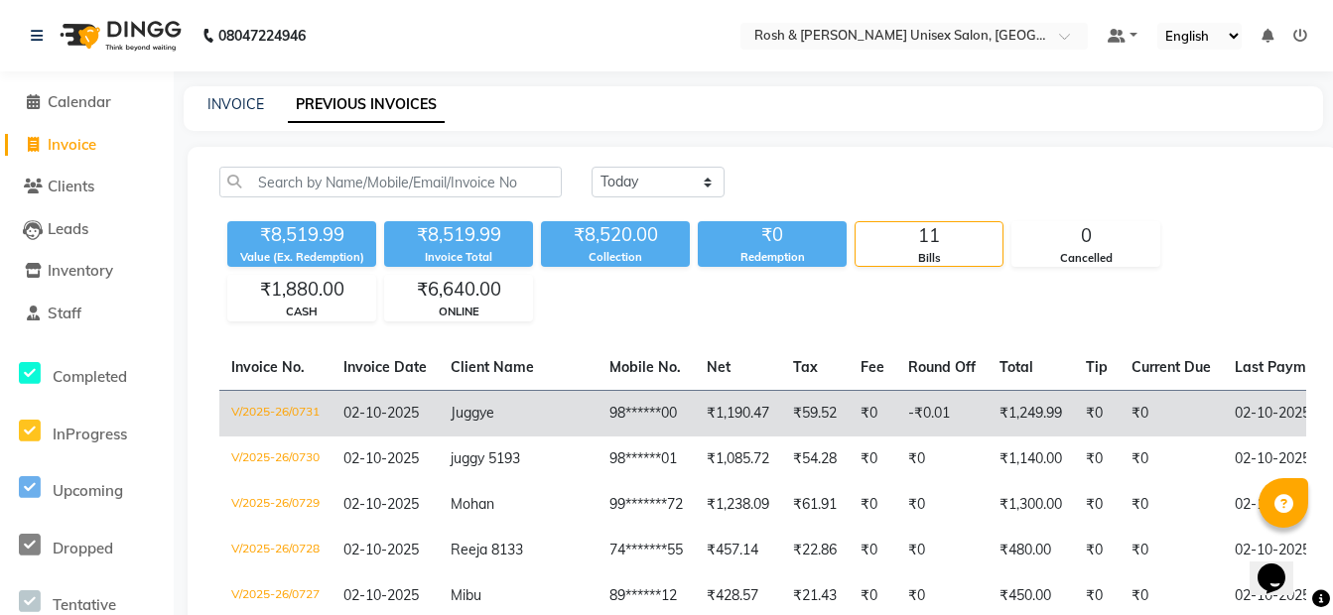
click at [383, 416] on span "02-10-2025" at bounding box center [380, 413] width 75 height 18
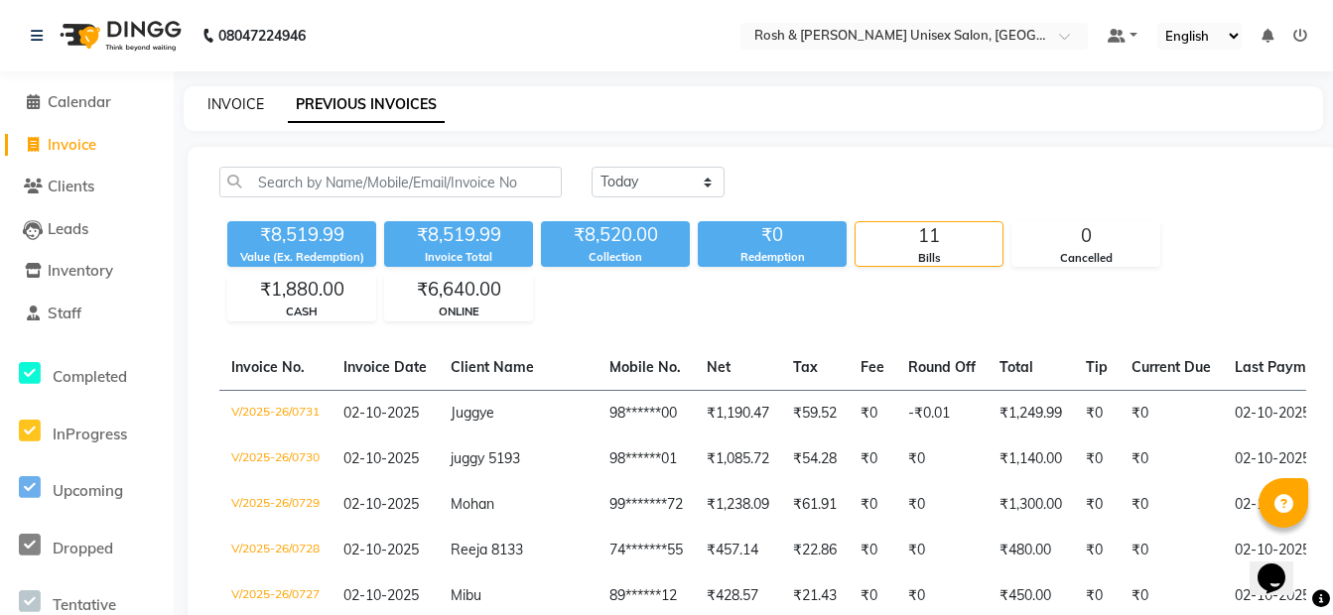
click at [254, 110] on div "INVOICE PREVIOUS INVOICES" at bounding box center [754, 108] width 1140 height 45
click at [249, 103] on link "INVOICE" at bounding box center [235, 104] width 57 height 18
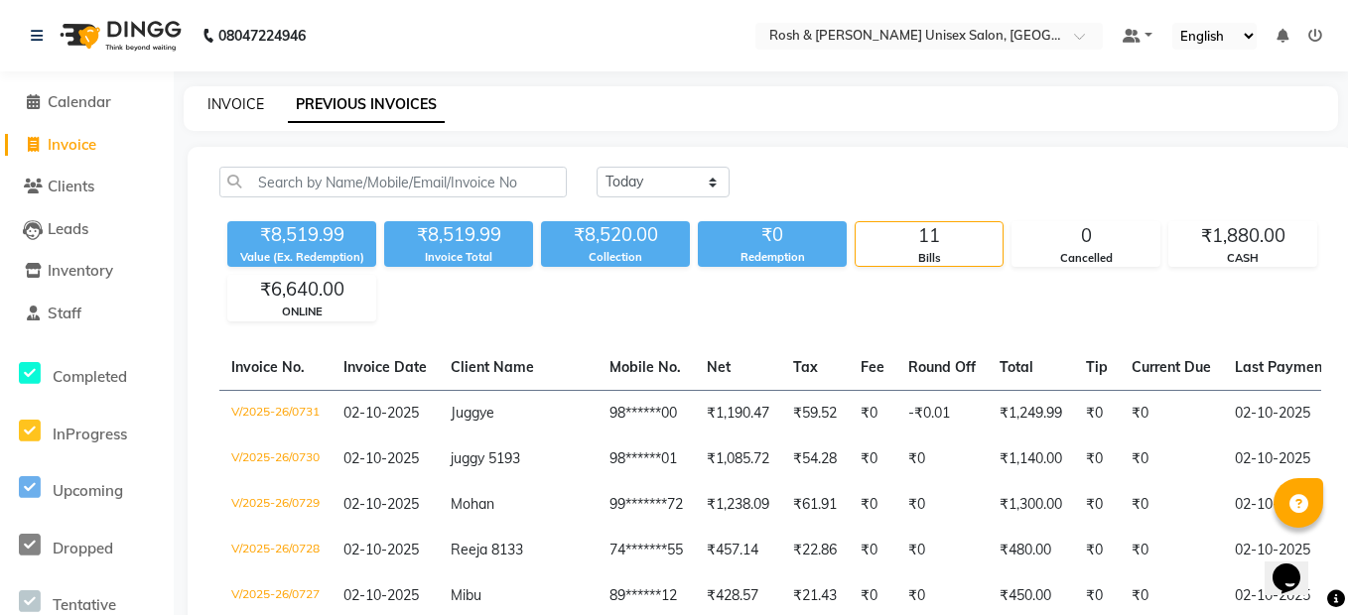
select select "8757"
select select "service"
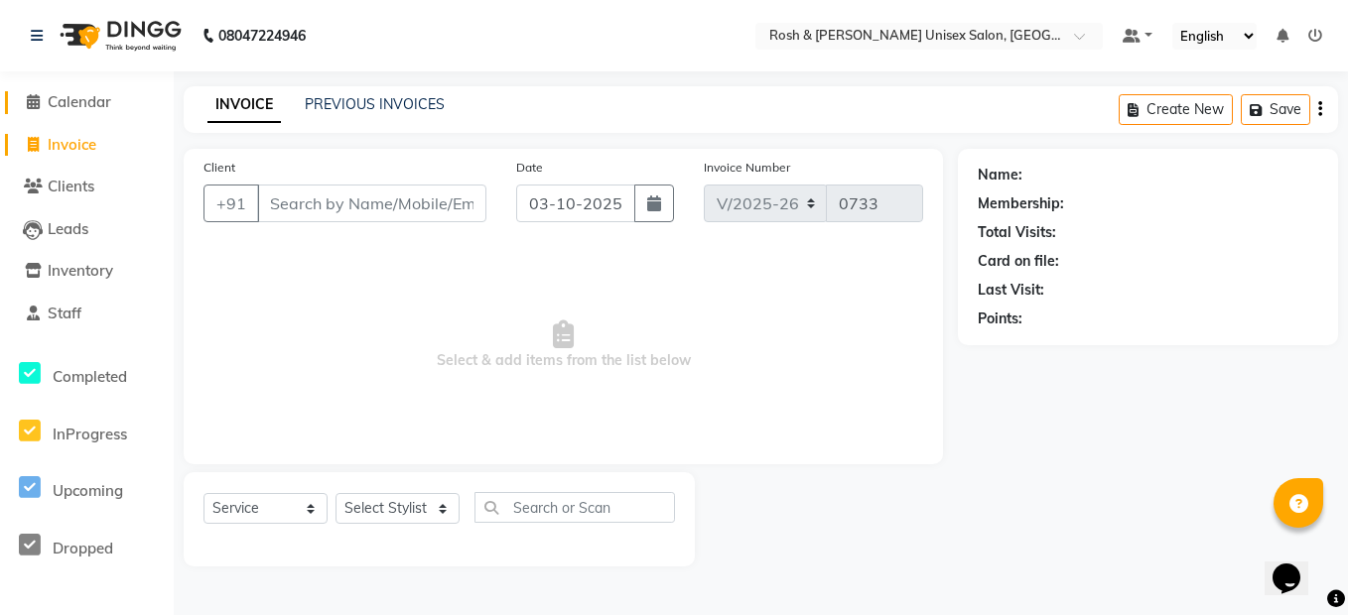
click at [80, 110] on link "Calendar" at bounding box center [87, 102] width 164 height 23
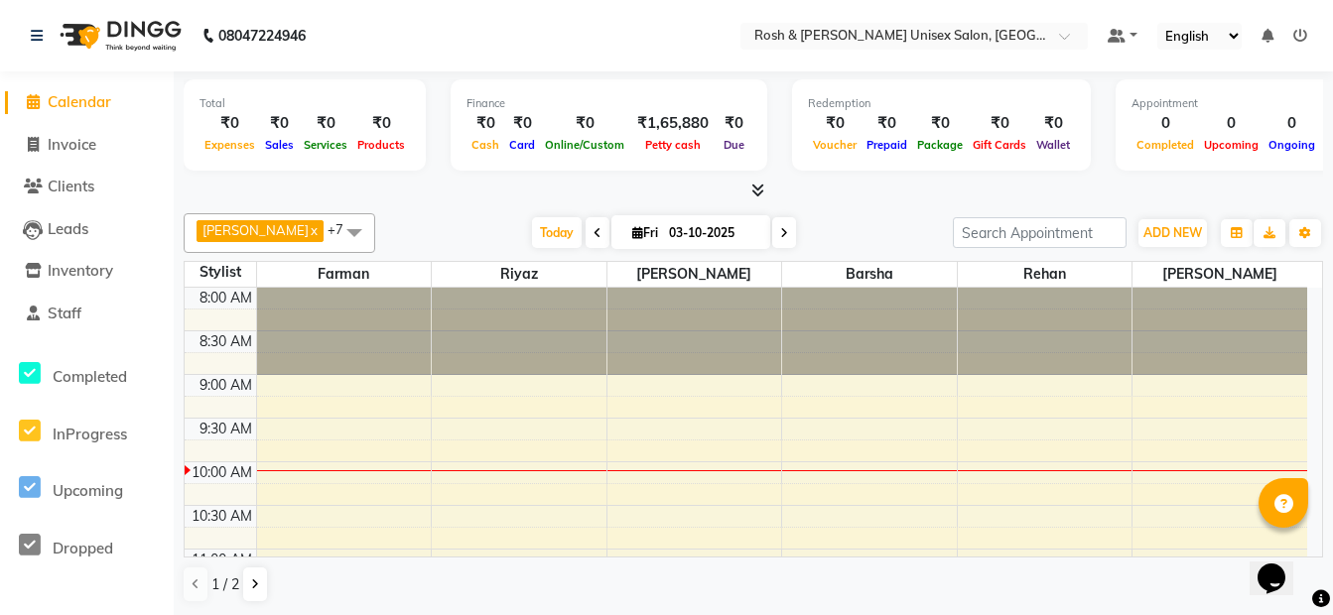
click at [470, 369] on div at bounding box center [519, 331] width 175 height 87
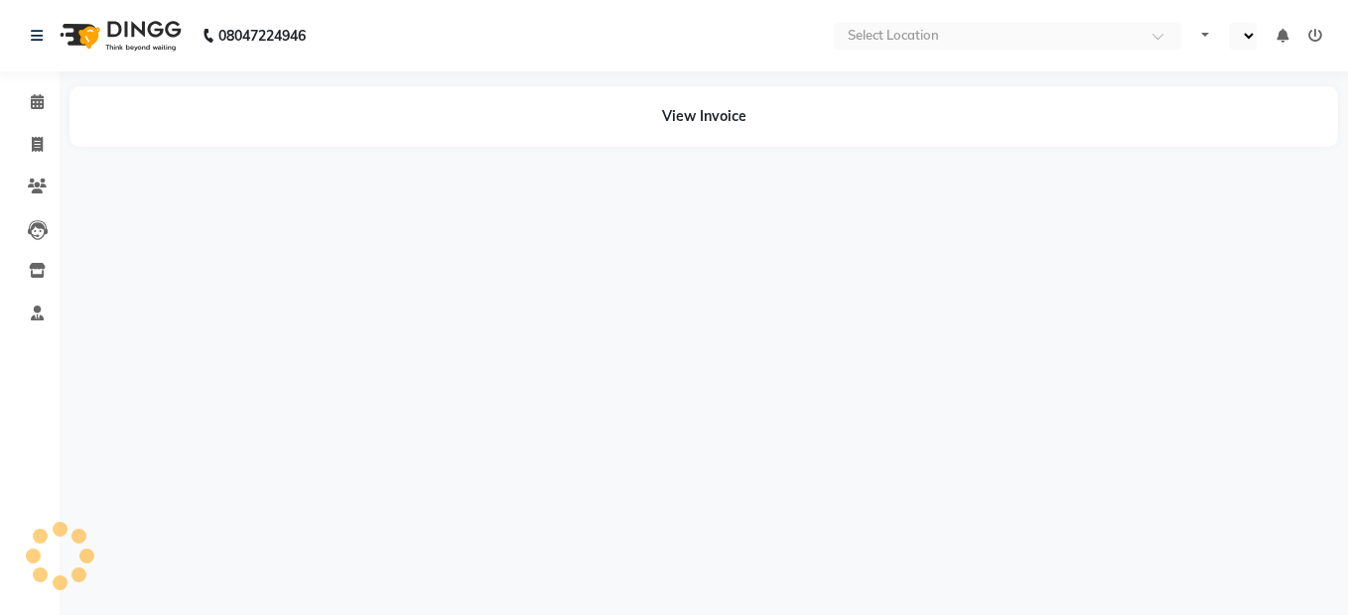
select select "en"
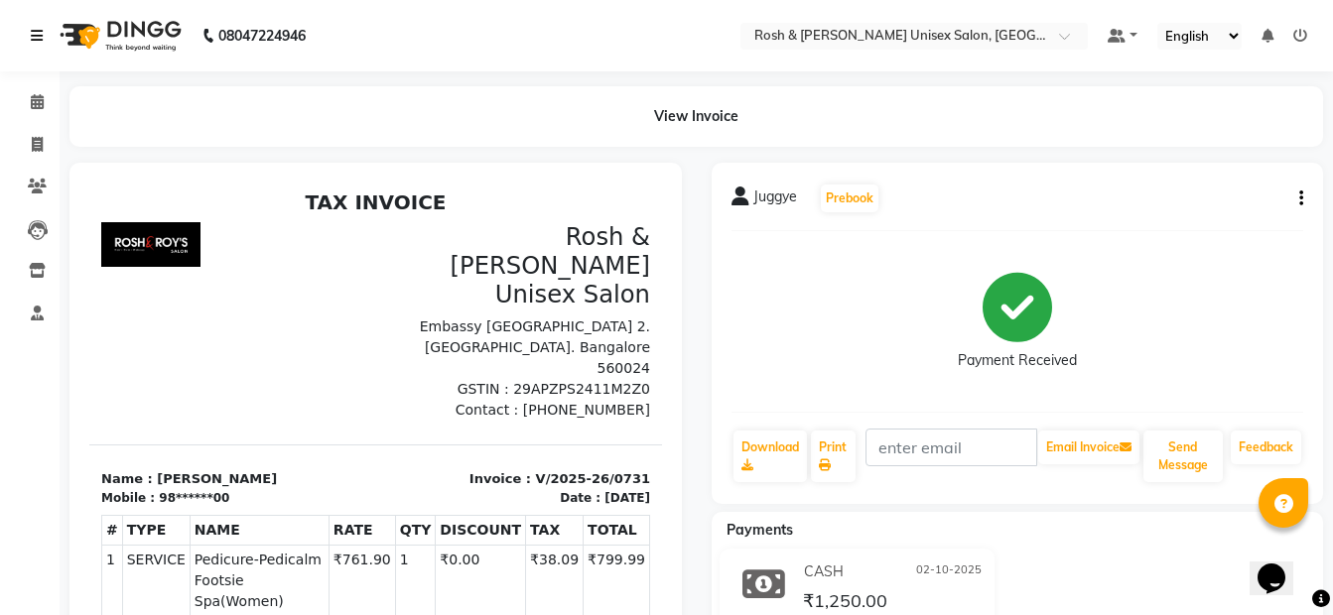
click at [38, 40] on icon at bounding box center [37, 36] width 12 height 14
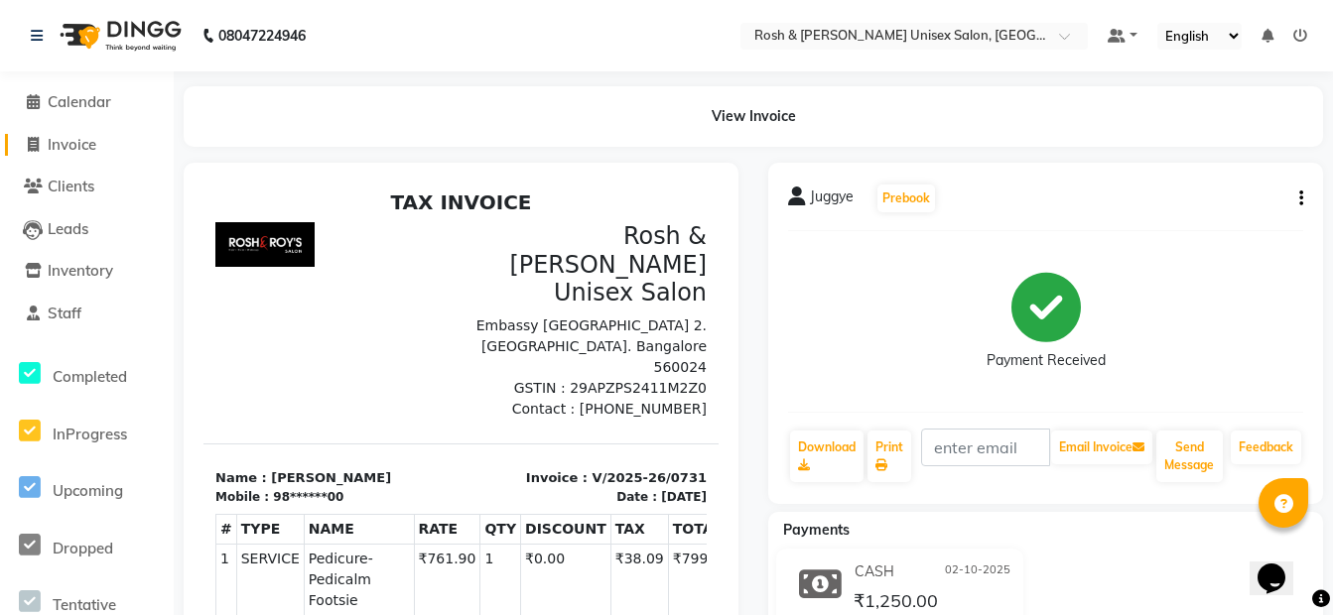
click at [66, 140] on span "Invoice" at bounding box center [72, 144] width 49 height 19
select select "service"
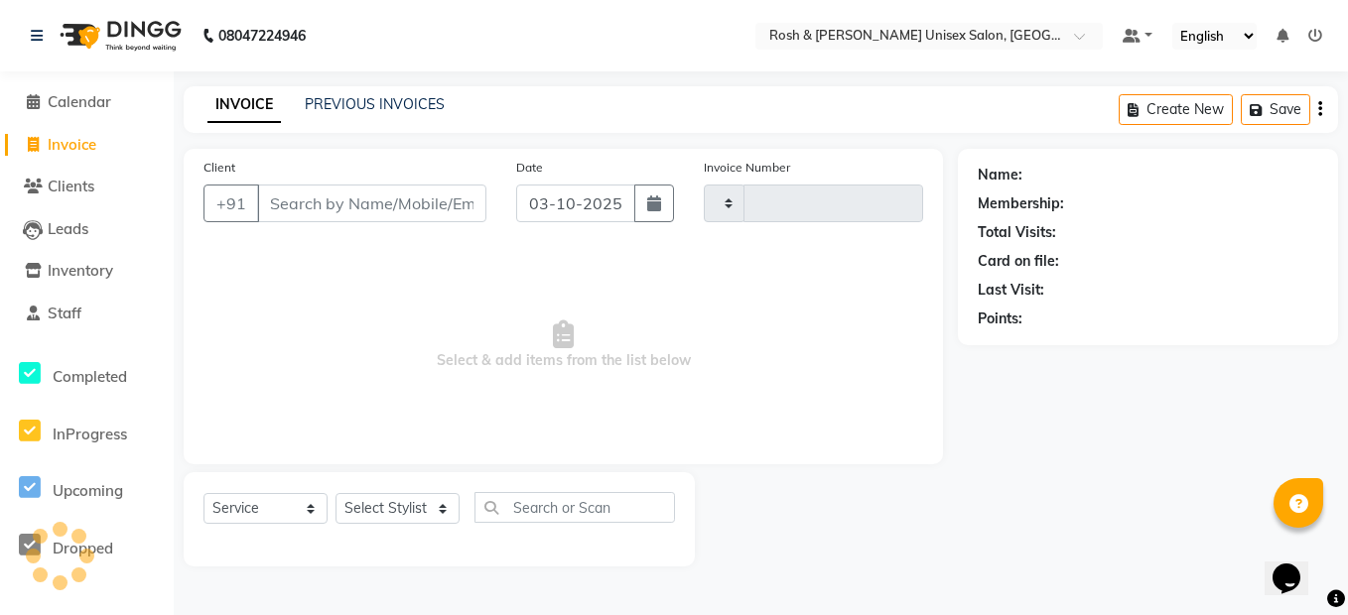
type input "0733"
select select "8757"
click at [351, 111] on link "PREVIOUS INVOICES" at bounding box center [375, 104] width 140 height 18
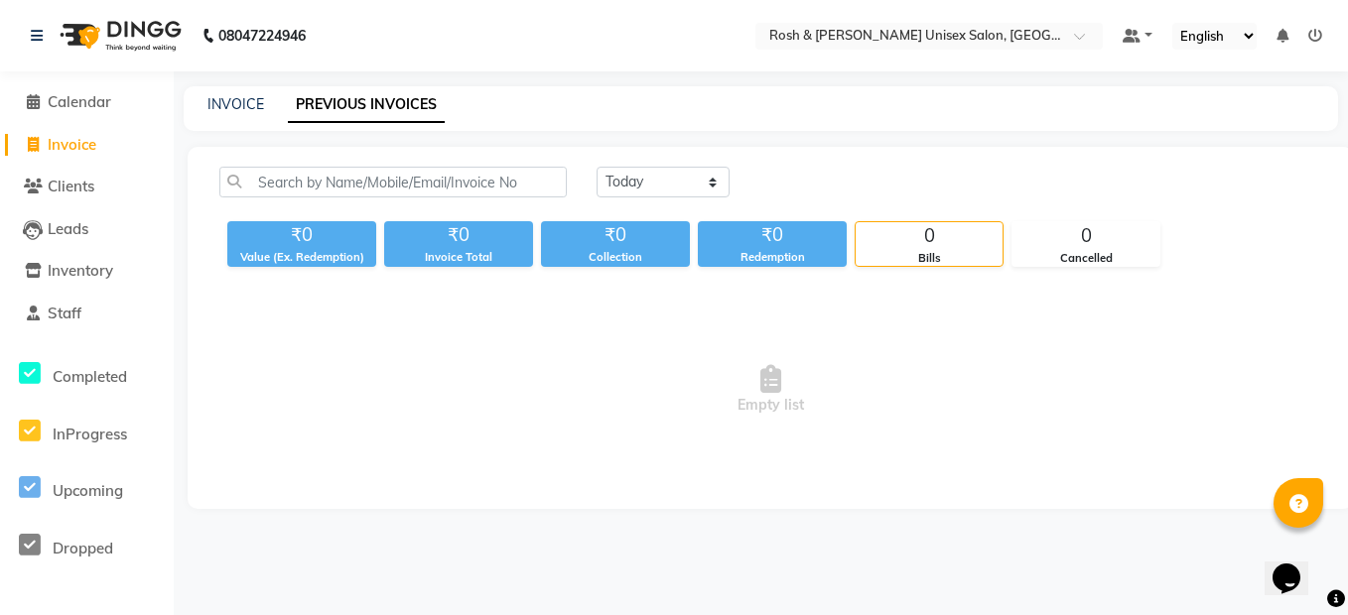
click at [268, 105] on div "INVOICE PREVIOUS INVOICES" at bounding box center [749, 104] width 1131 height 21
click at [250, 105] on link "INVOICE" at bounding box center [235, 104] width 57 height 18
select select "8757"
select select "service"
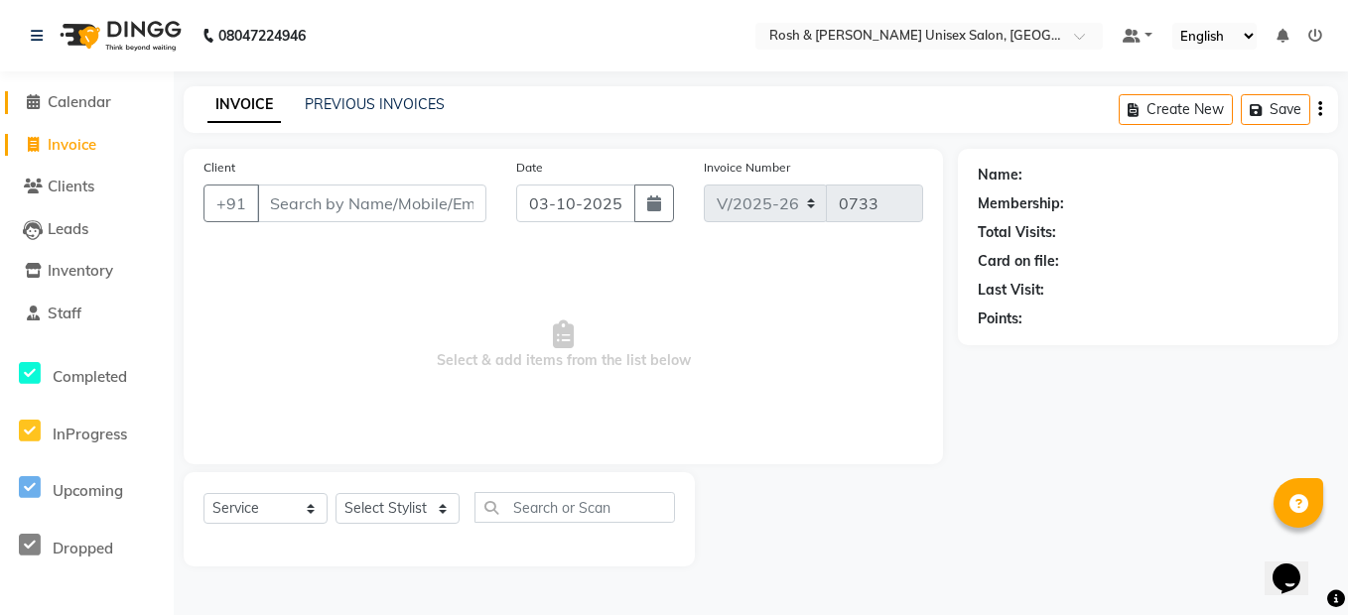
click at [80, 102] on span "Calendar" at bounding box center [80, 101] width 64 height 19
